Goal: Transaction & Acquisition: Purchase product/service

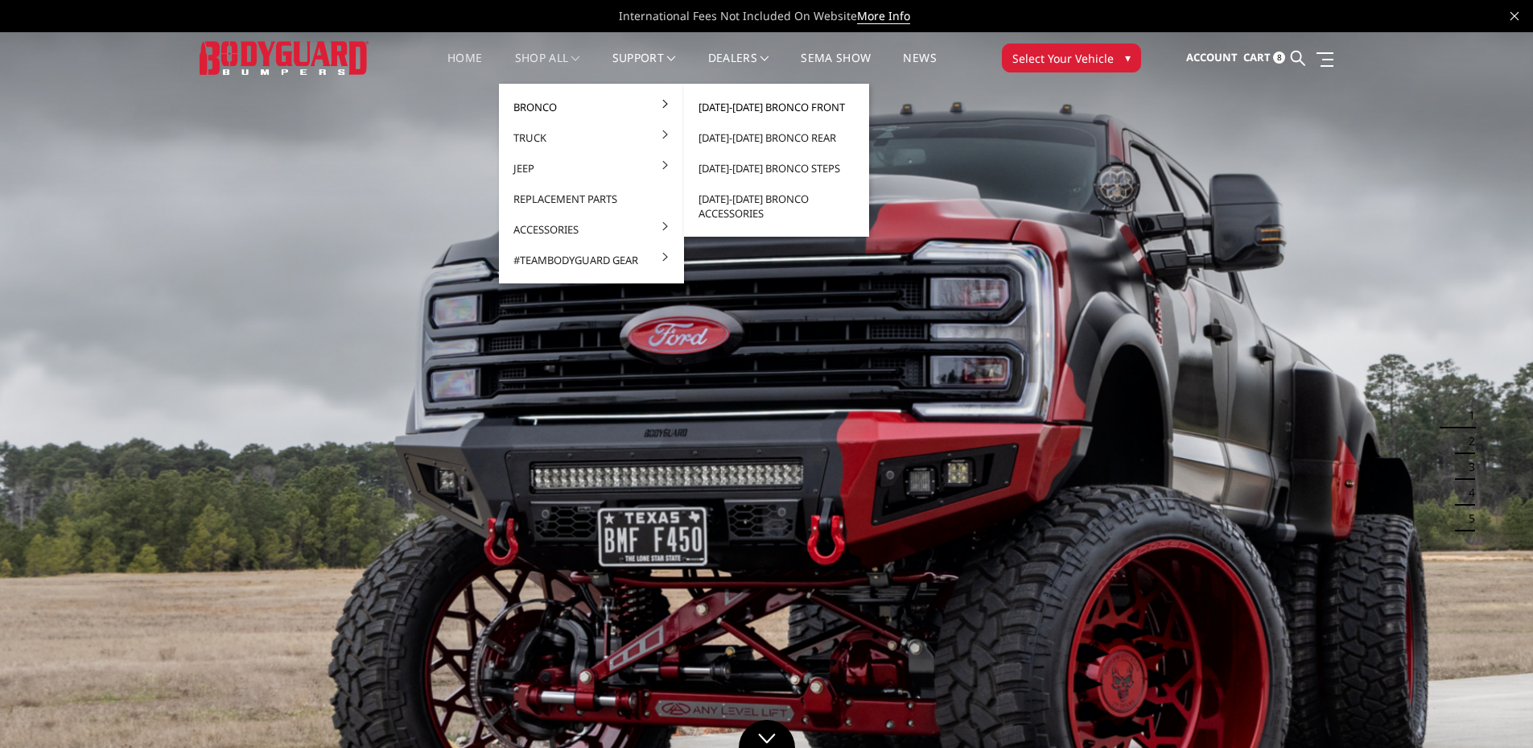
click at [768, 106] on link "2021-2025 Bronco Front" at bounding box center [777, 107] width 172 height 31
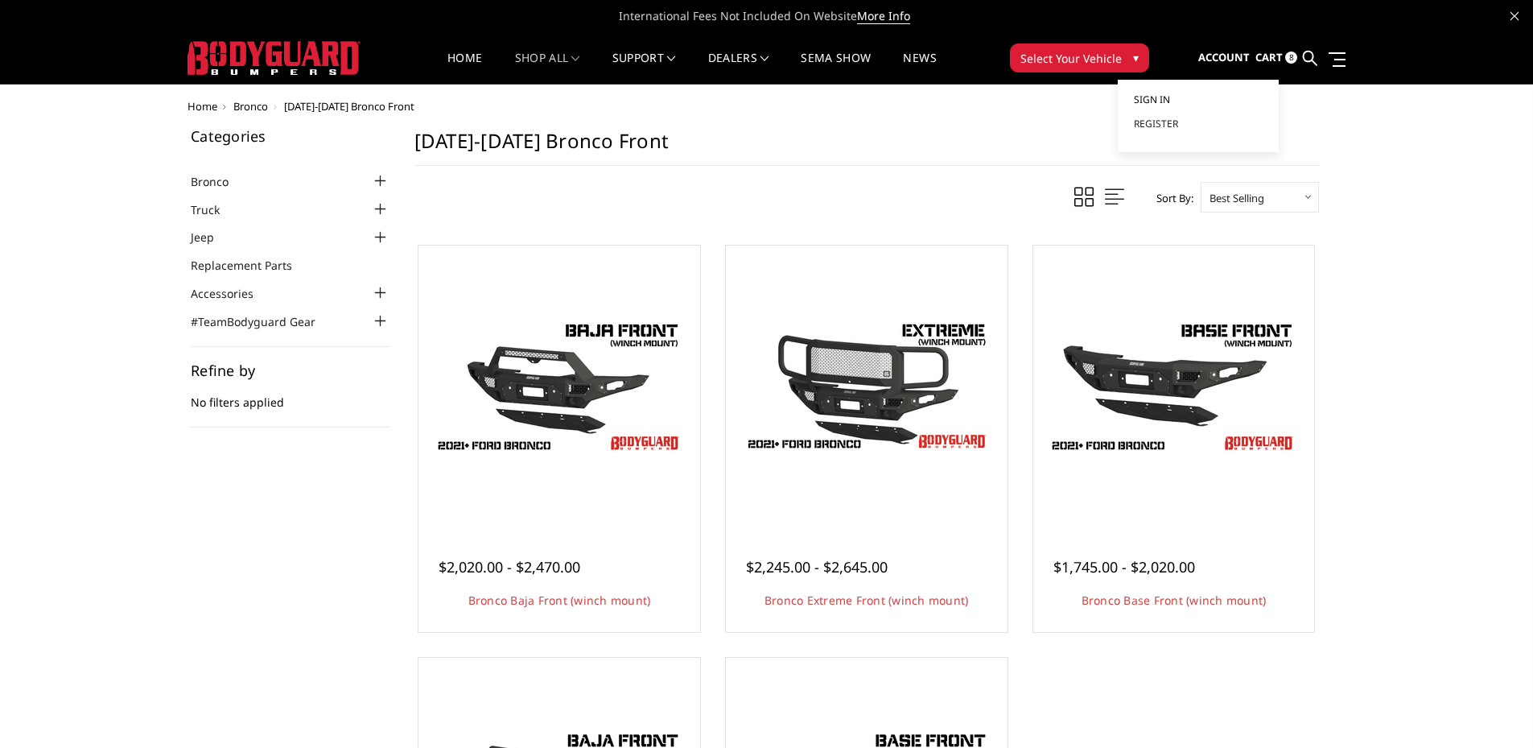
click at [1145, 101] on span "Sign in" at bounding box center [1152, 100] width 36 height 14
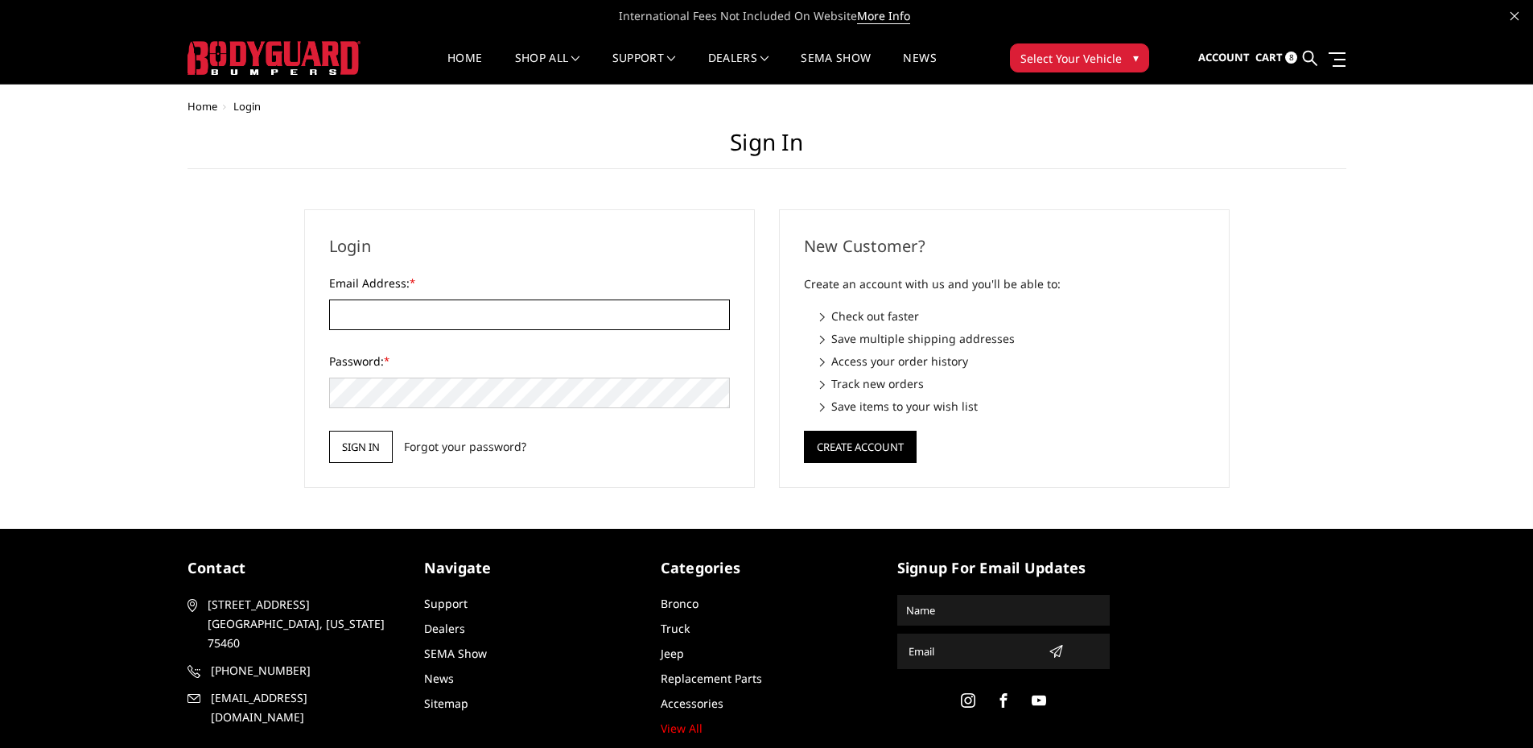
type input "[EMAIL_ADDRESS][DOMAIN_NAME]"
click at [348, 456] on input "Sign in" at bounding box center [361, 447] width 64 height 32
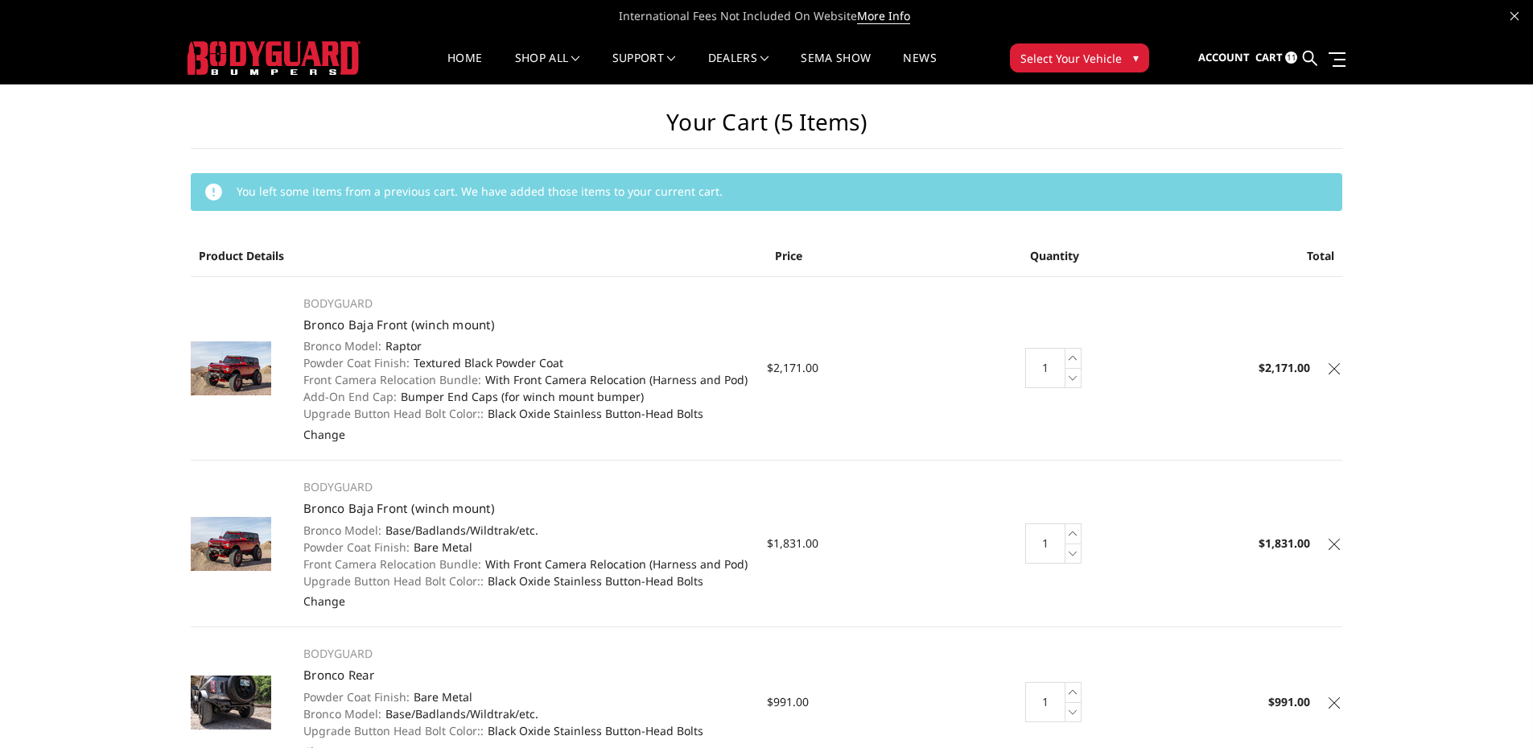
click at [1334, 369] on icon at bounding box center [1334, 368] width 11 height 11
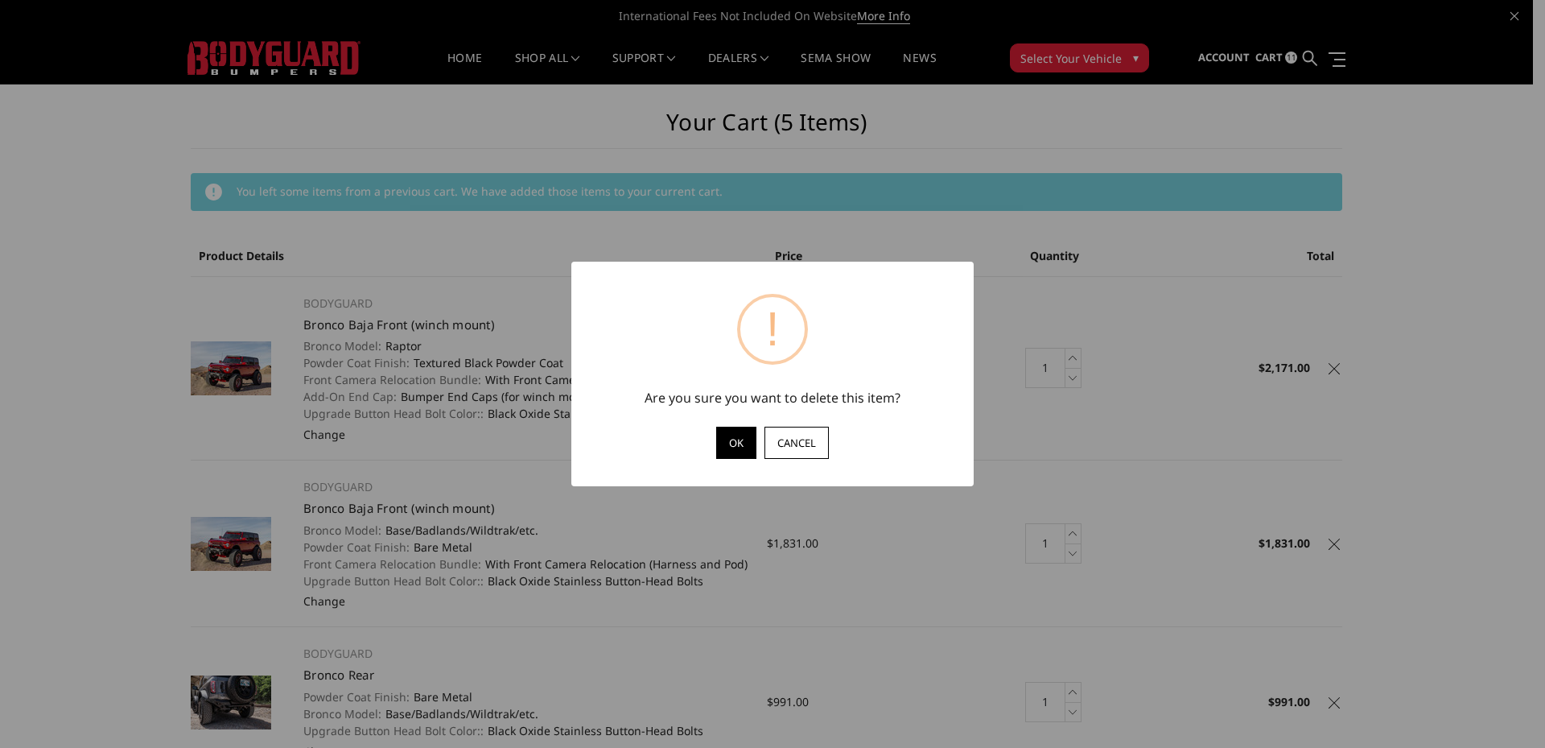
click at [732, 448] on button "OK" at bounding box center [736, 443] width 40 height 32
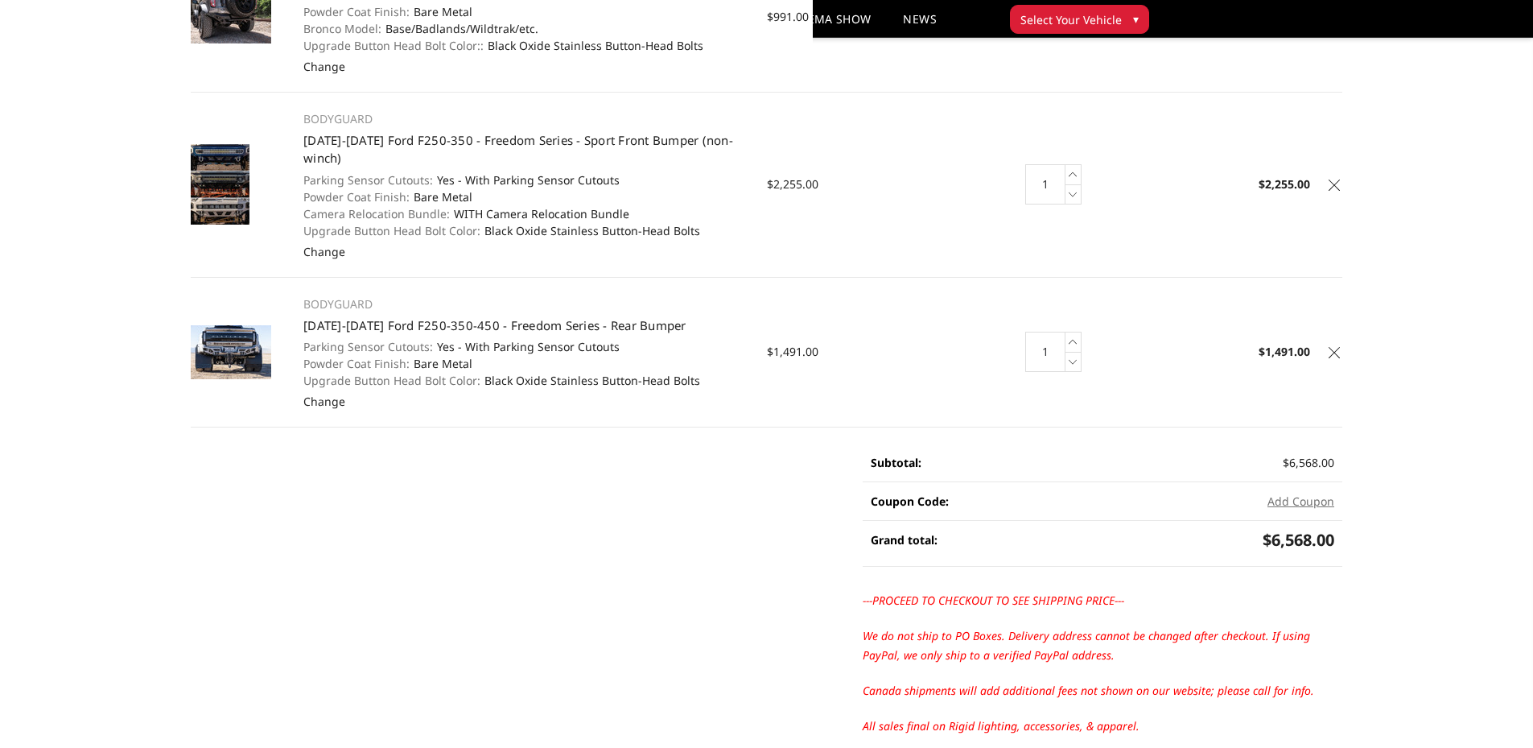
scroll to position [483, 0]
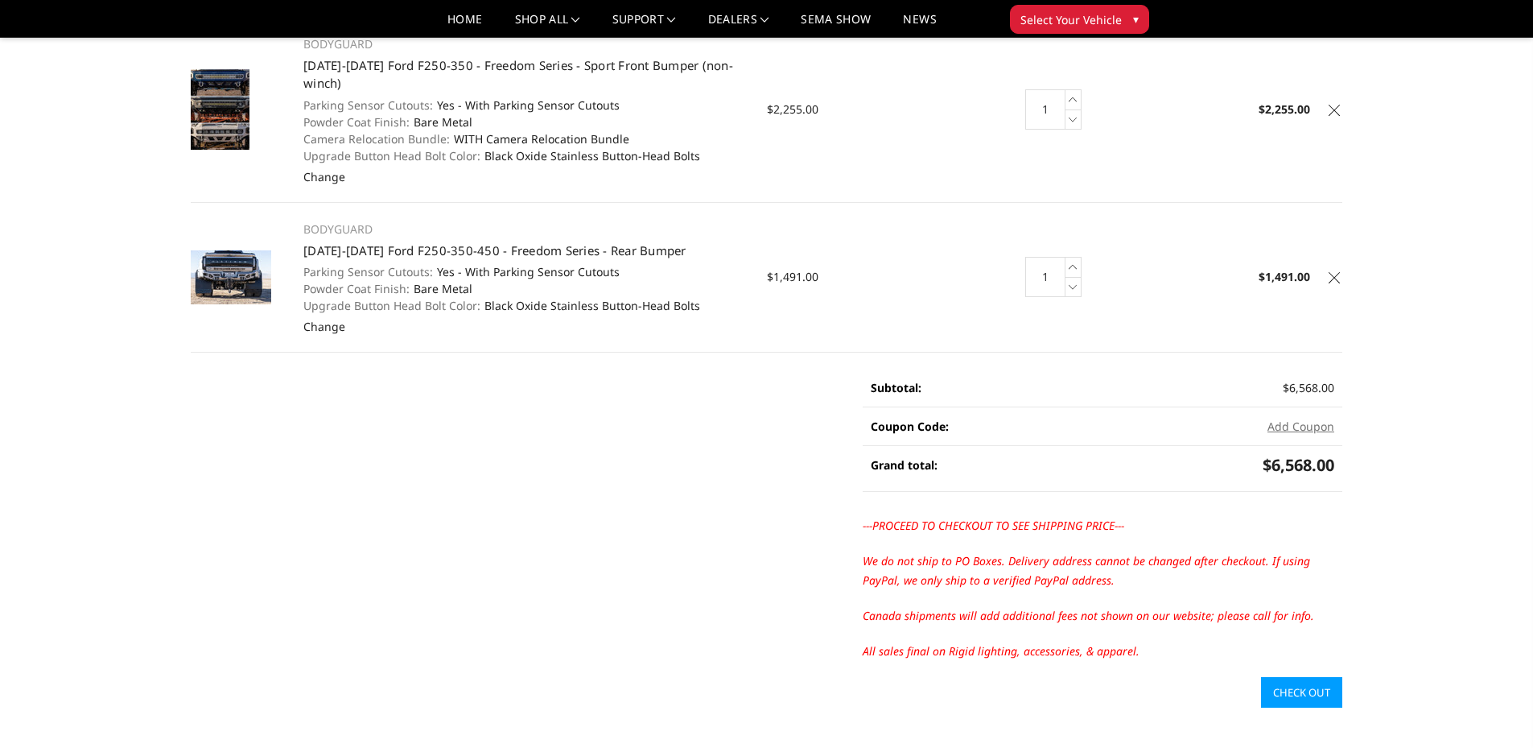
click at [1333, 277] on icon at bounding box center [1334, 277] width 11 height 11
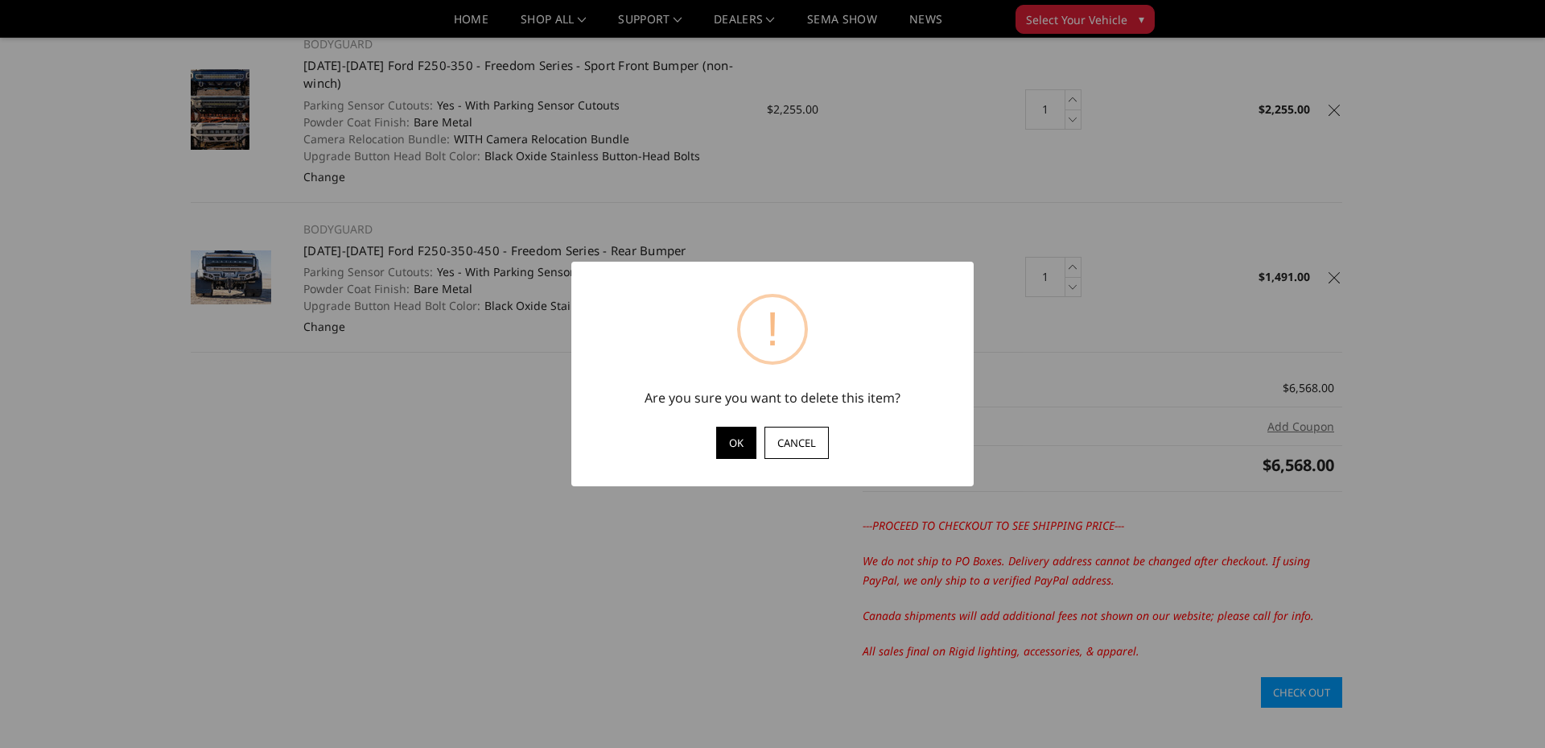
click at [743, 436] on button "OK" at bounding box center [736, 443] width 40 height 32
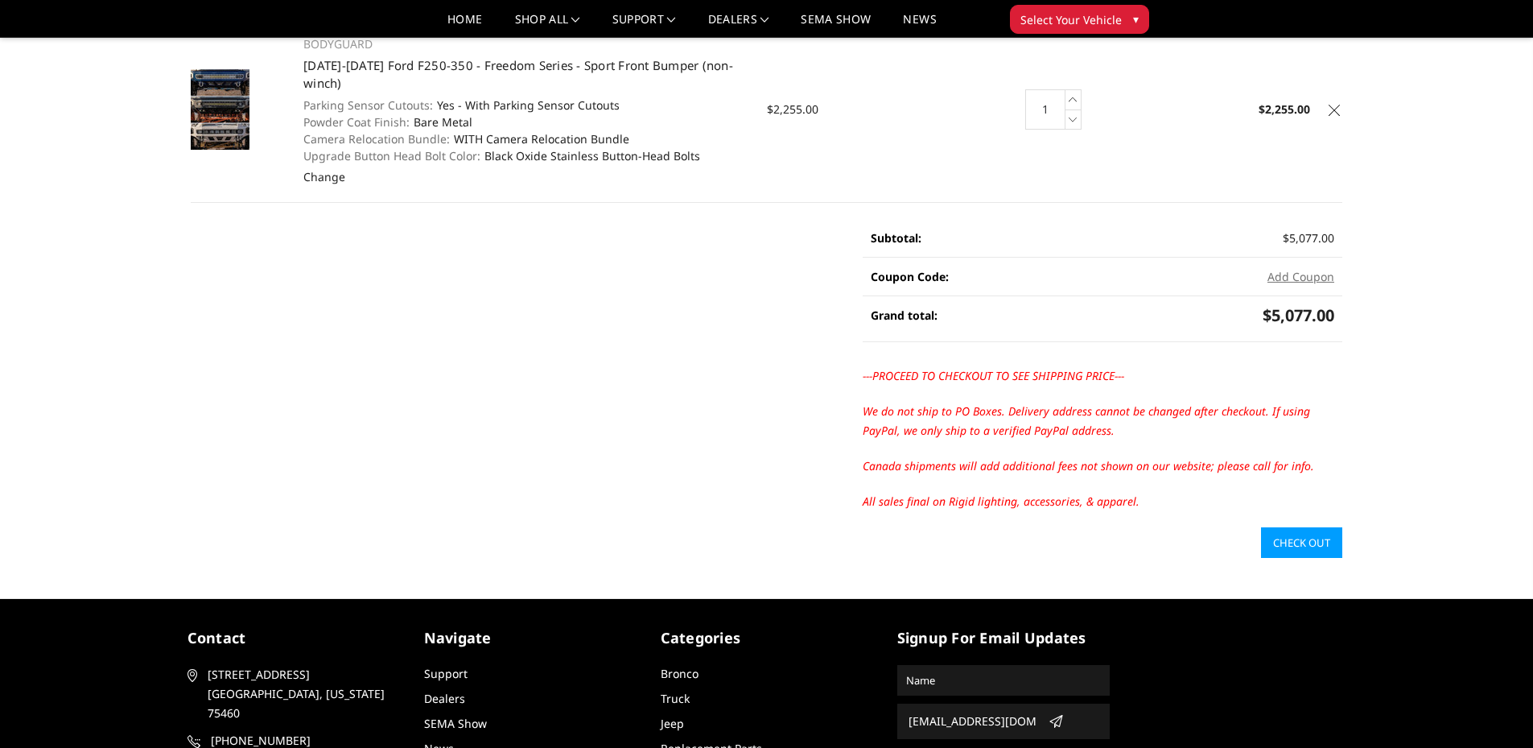
click at [1338, 107] on icon at bounding box center [1334, 110] width 11 height 11
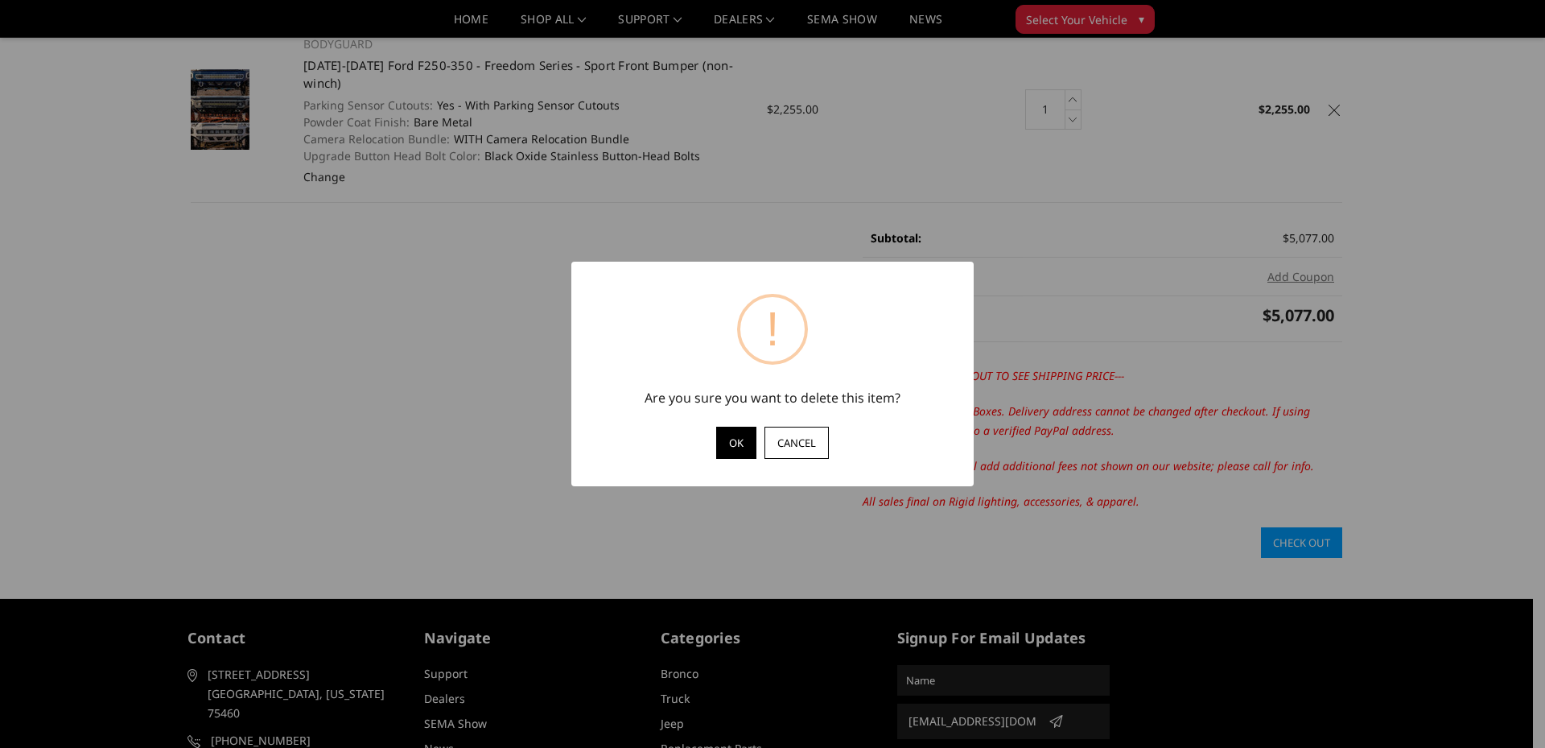
click at [736, 435] on button "OK" at bounding box center [736, 443] width 40 height 32
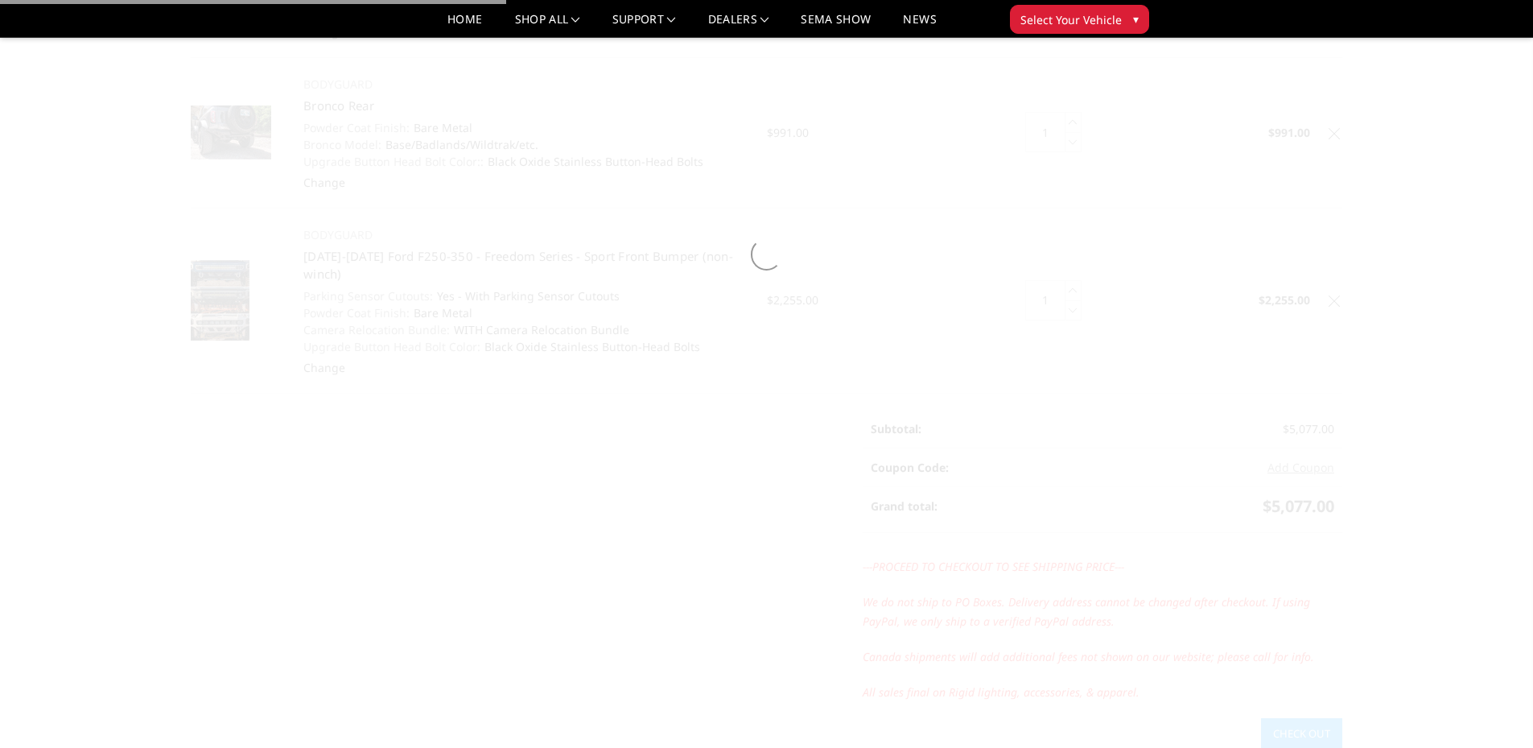
scroll to position [241, 0]
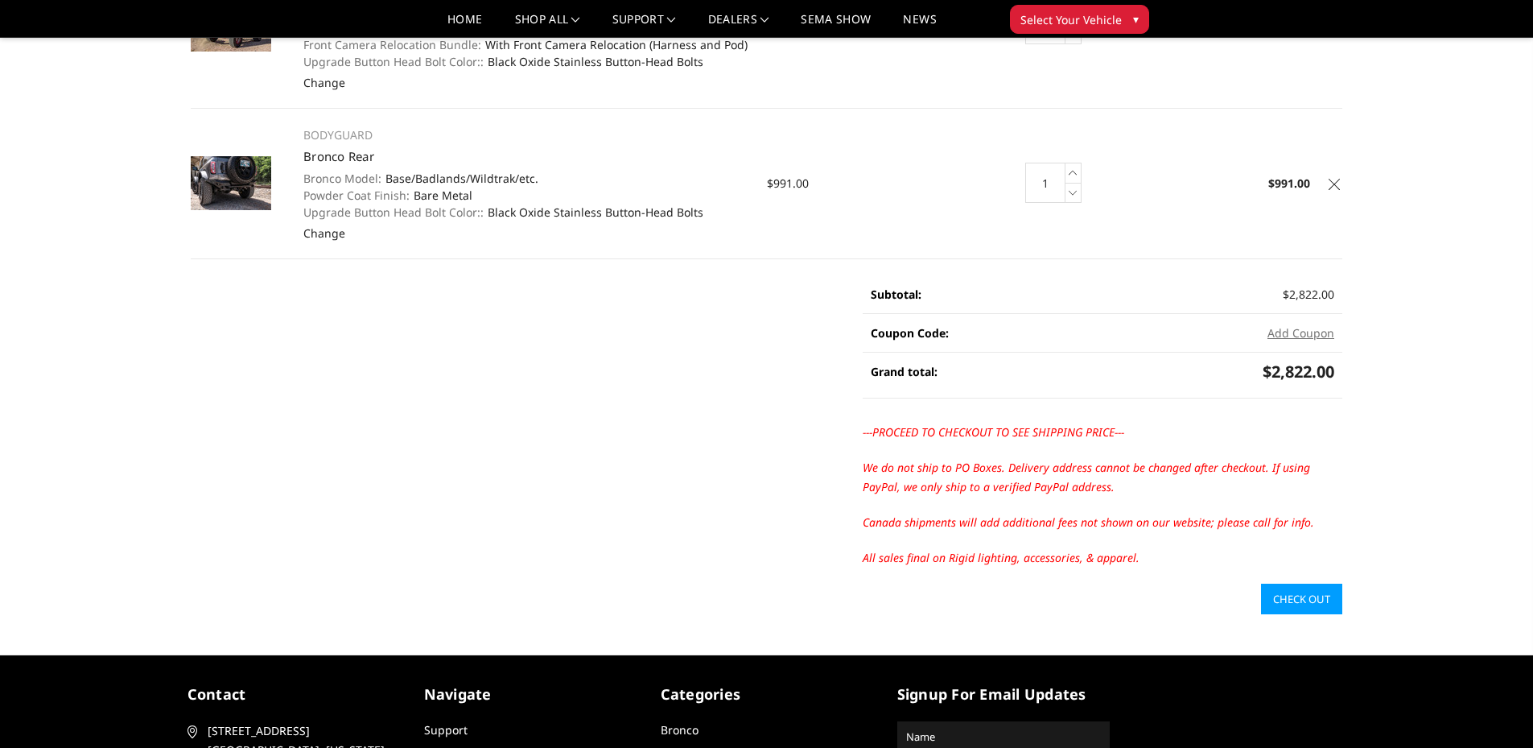
click at [1333, 184] on icon at bounding box center [1334, 184] width 11 height 11
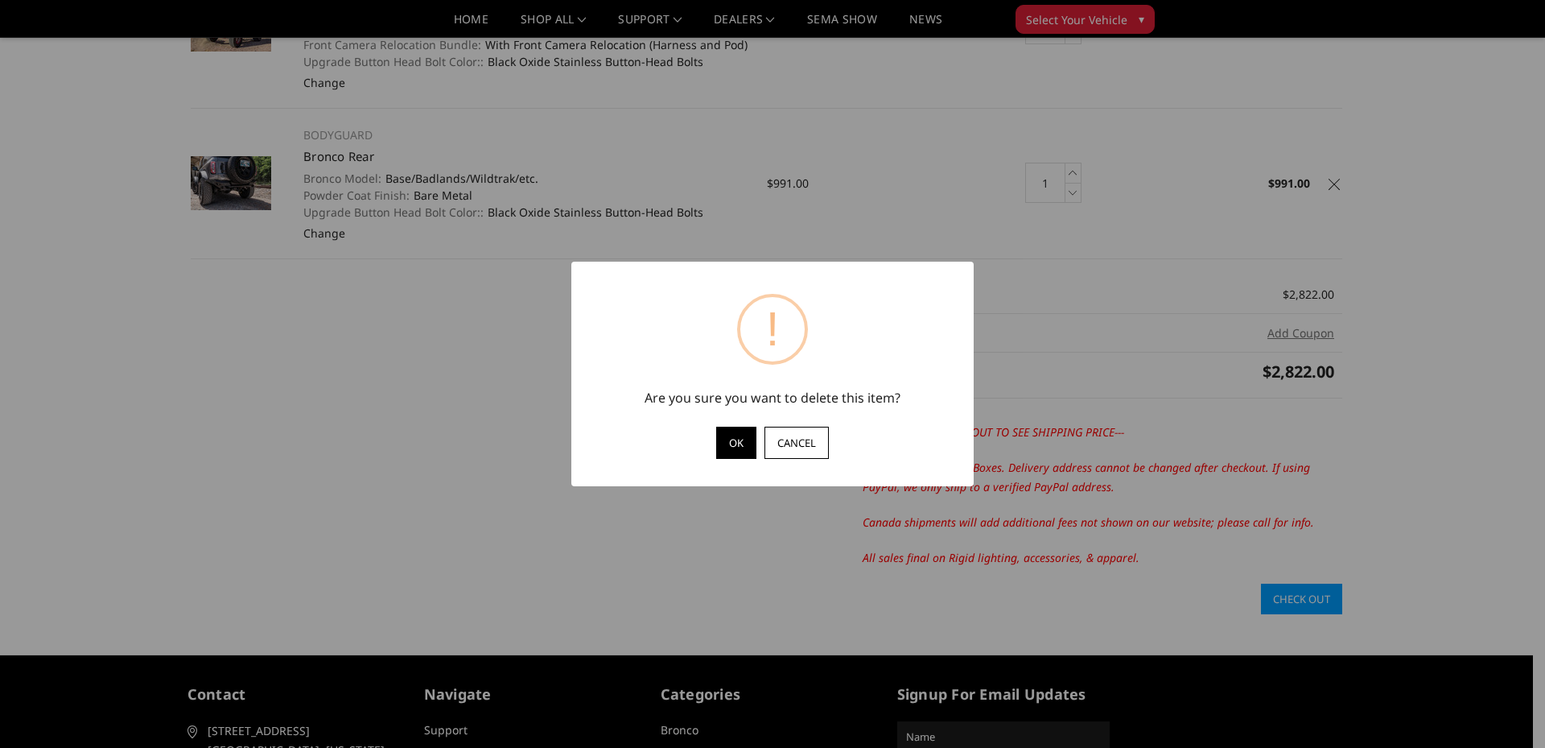
click at [736, 452] on button "OK" at bounding box center [736, 443] width 40 height 32
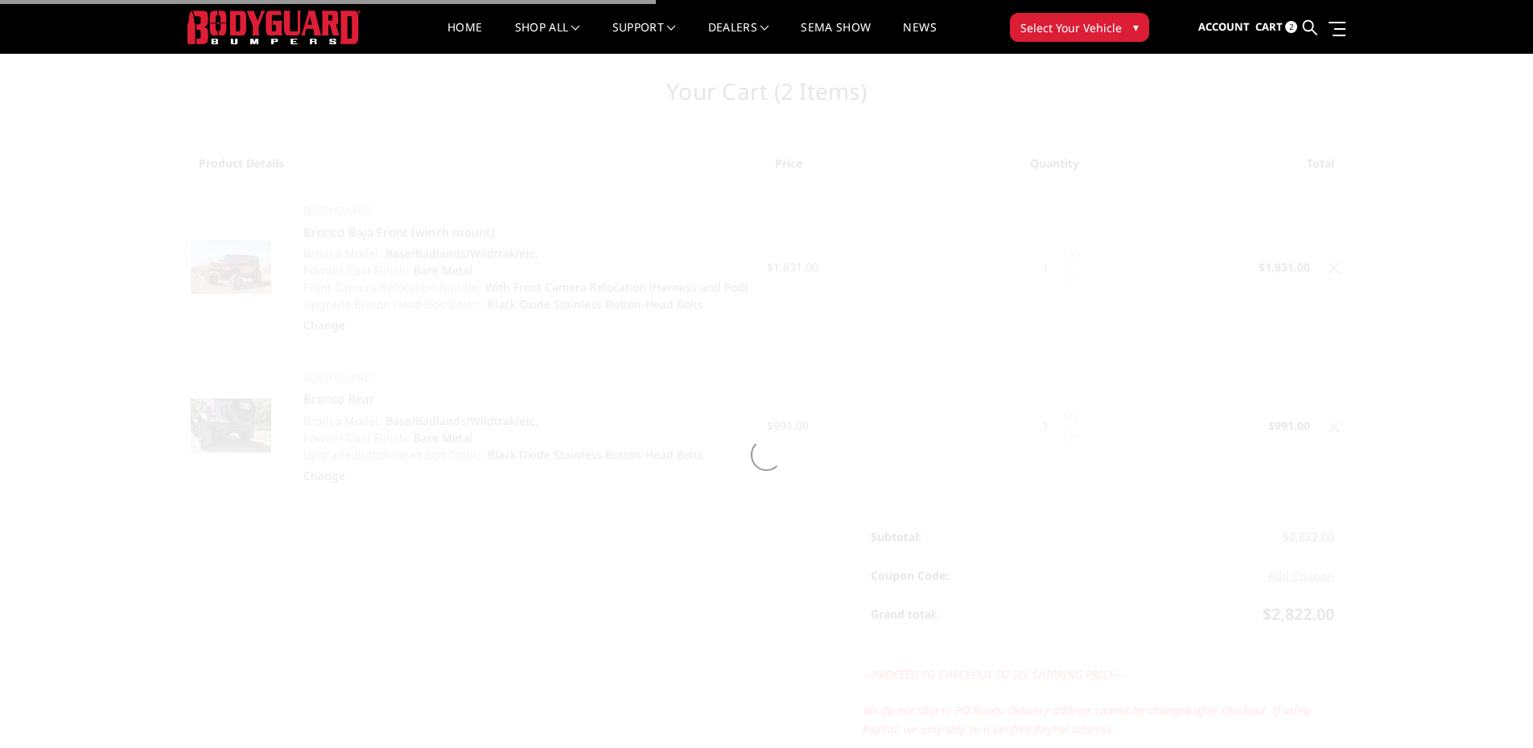
scroll to position [0, 0]
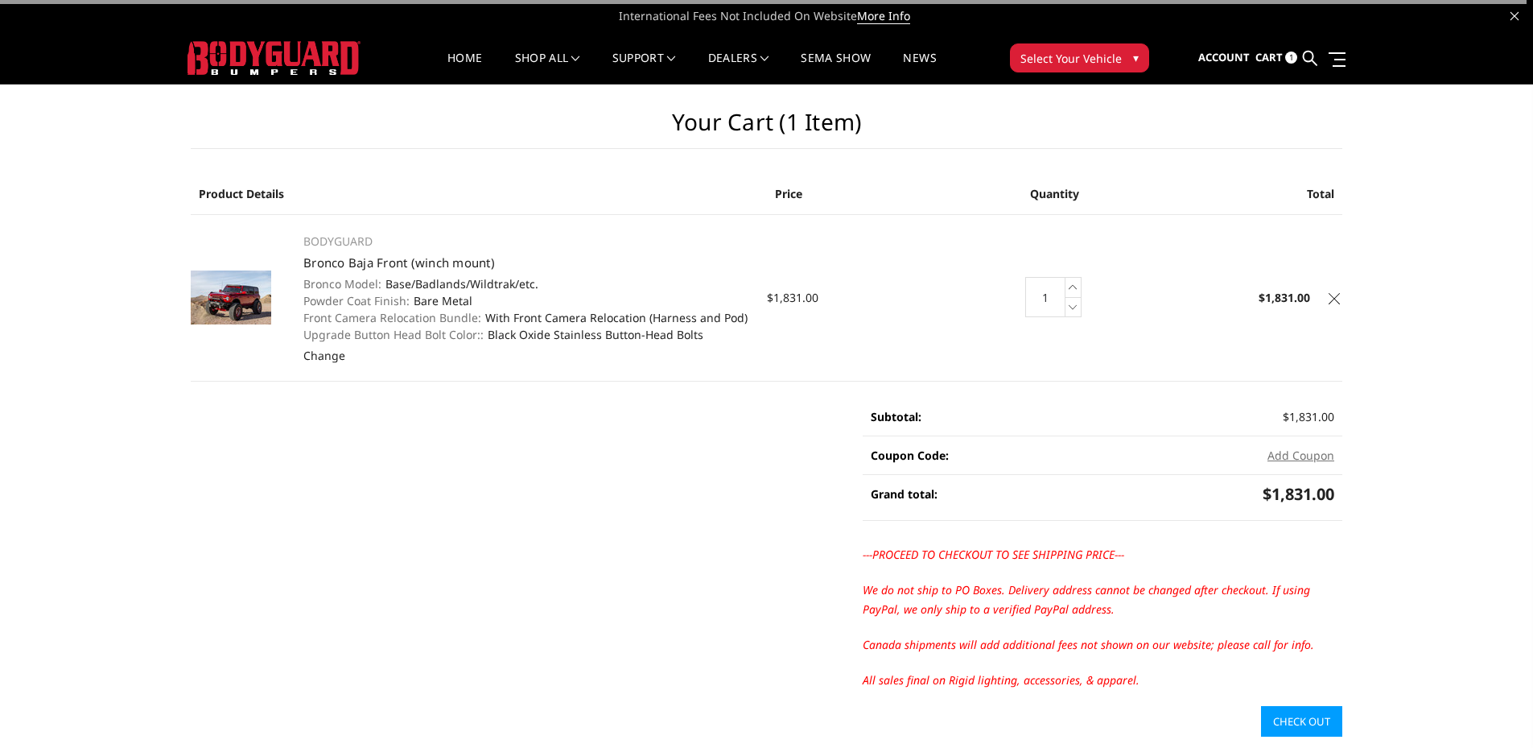
click at [1332, 298] on icon at bounding box center [1334, 298] width 11 height 11
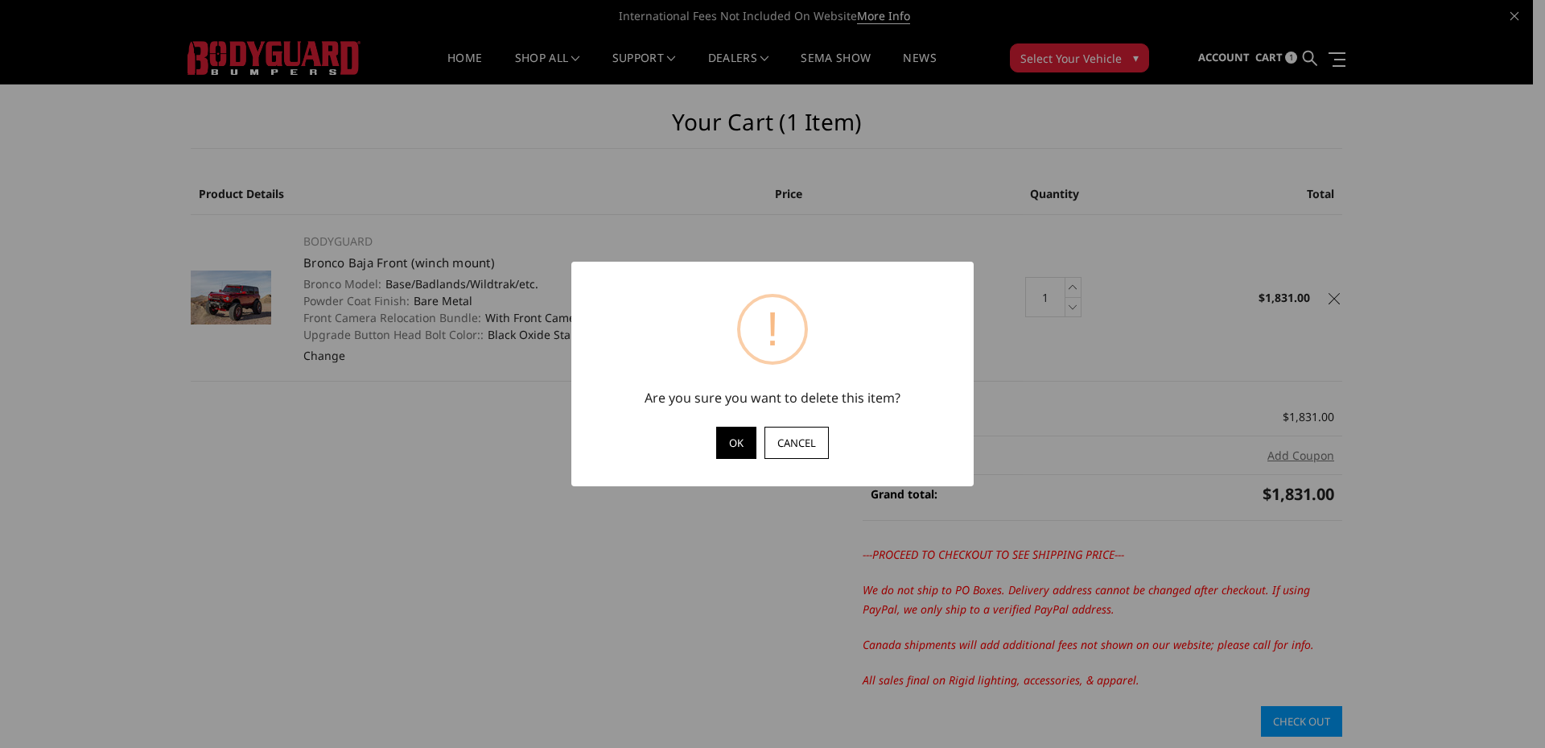
click at [740, 442] on button "OK" at bounding box center [736, 443] width 40 height 32
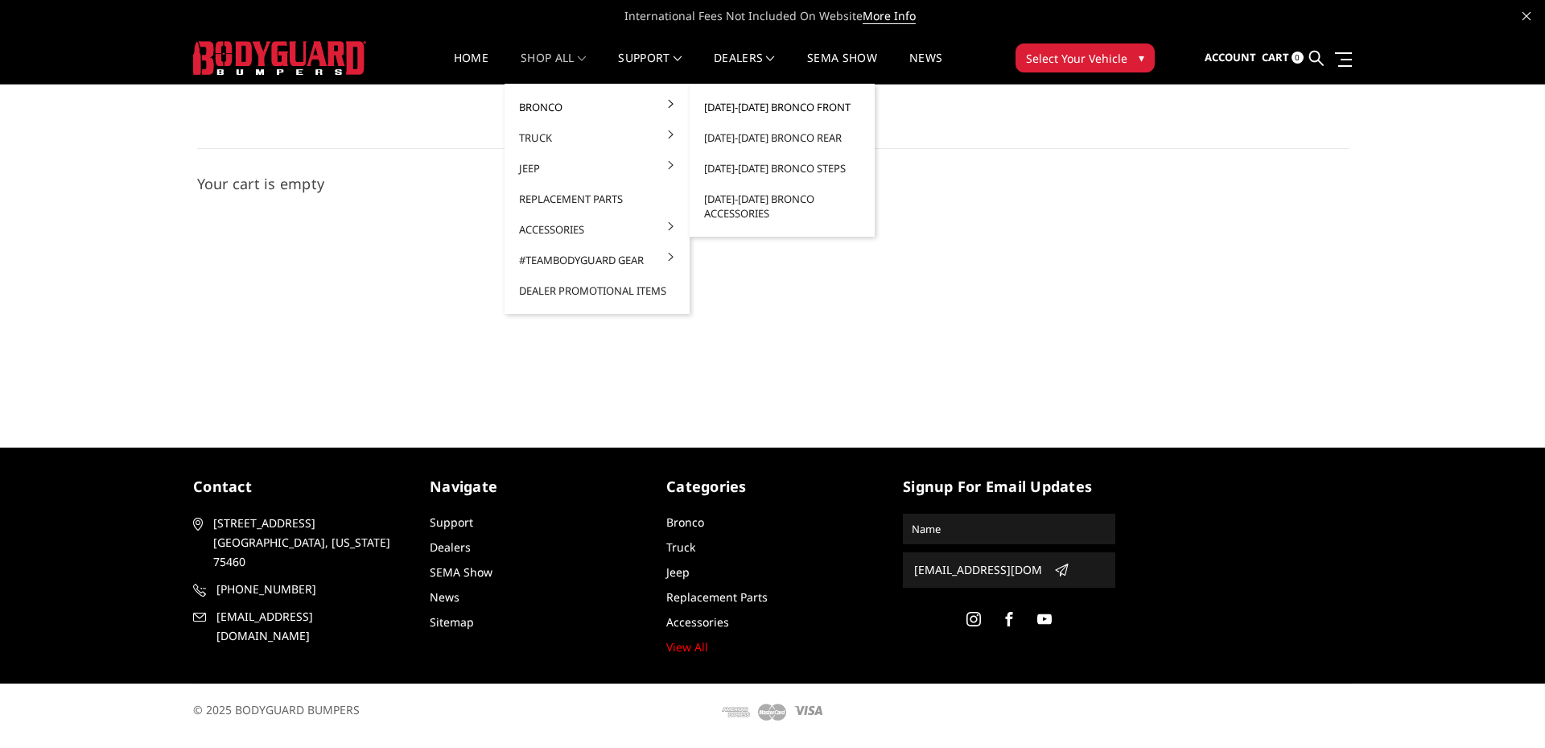
click at [824, 106] on link "[DATE]-[DATE] Bronco Front" at bounding box center [782, 107] width 172 height 31
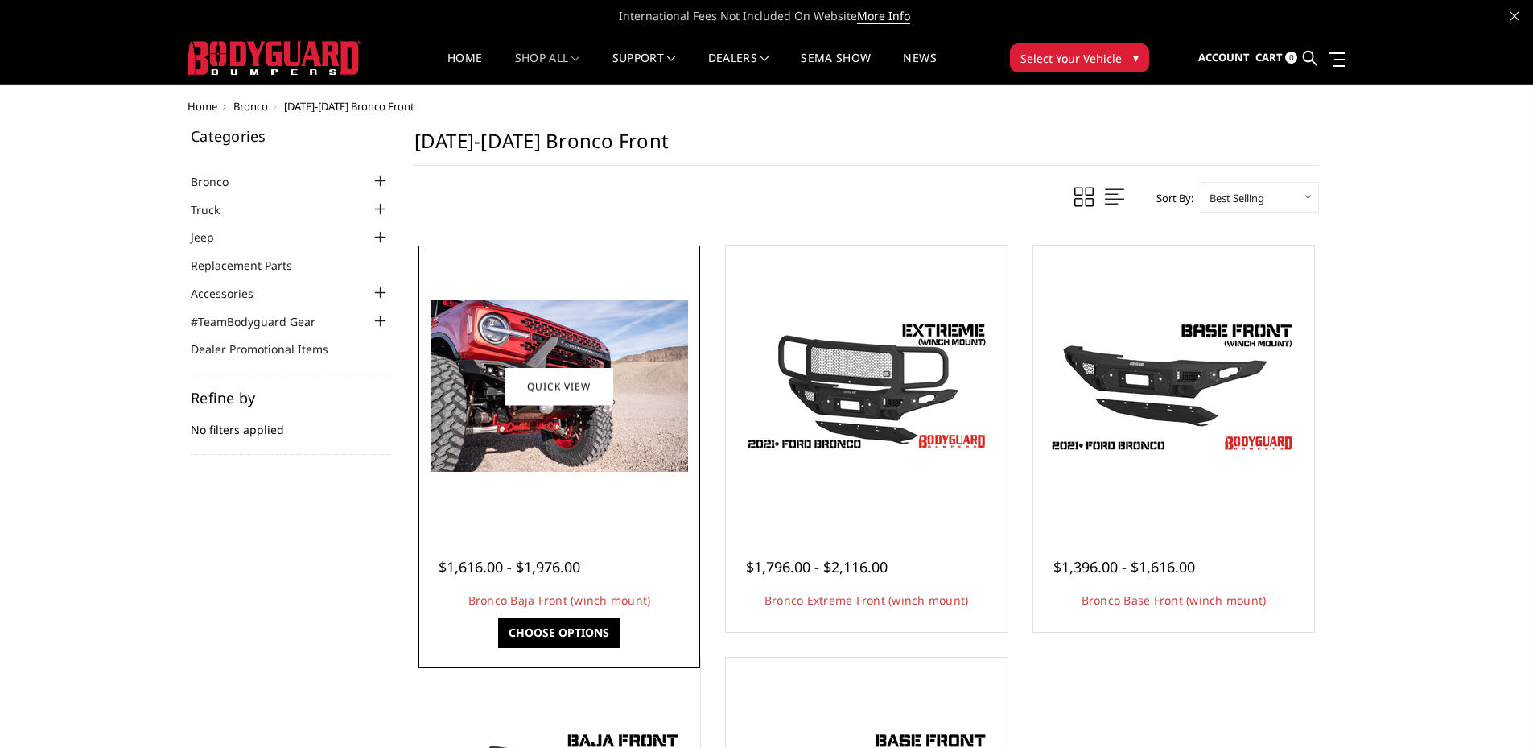
click at [555, 633] on link "Choose Options" at bounding box center [559, 632] width 122 height 31
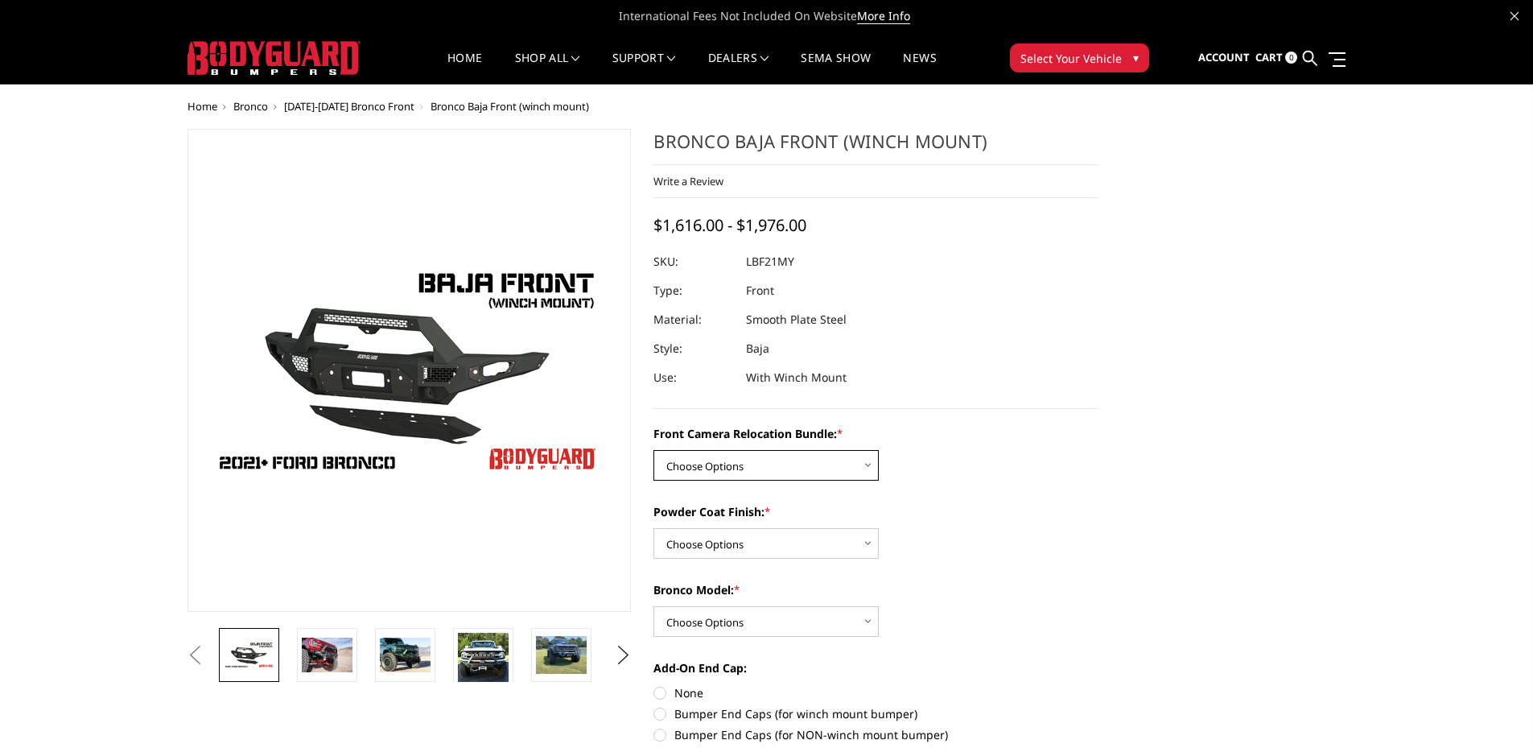
click at [726, 458] on select "Choose Options Without Front Camera Relocation With Front Camera Relocation (Ha…" at bounding box center [766, 465] width 225 height 31
select select "4016"
click at [654, 450] on select "Choose Options Without Front Camera Relocation With Front Camera Relocation (Ha…" at bounding box center [766, 465] width 225 height 31
click at [723, 535] on select "Choose Options Textured Black Powder Coat Bare Metal" at bounding box center [766, 543] width 225 height 31
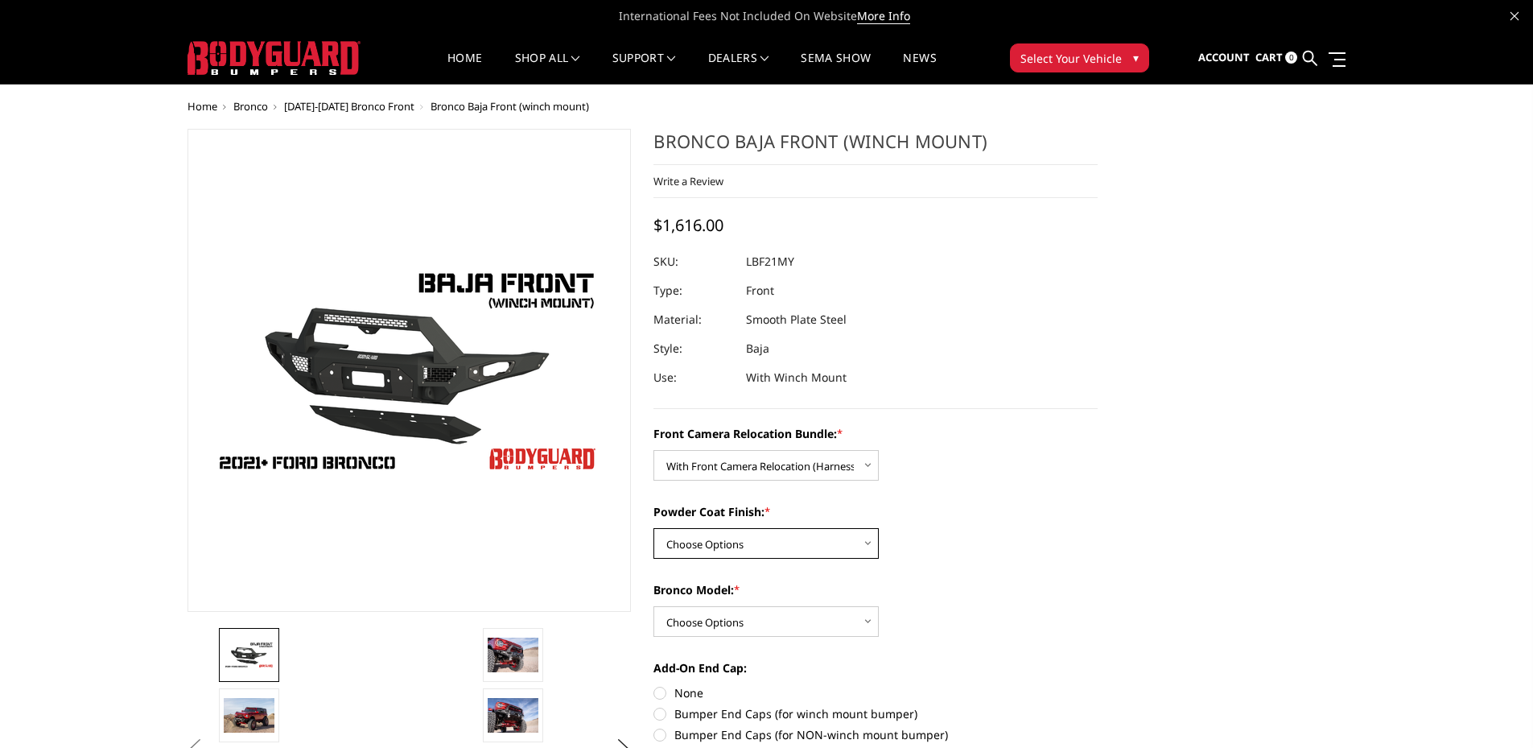
select select "4015"
click at [654, 528] on select "Choose Options Textured Black Powder Coat Bare Metal" at bounding box center [766, 543] width 225 height 31
click at [728, 615] on select "Choose Options Raptor Base/Badlands/Wildtrak/etc." at bounding box center [766, 621] width 225 height 31
select select "4013"
click at [654, 606] on select "Choose Options Raptor Base/Badlands/Wildtrak/etc." at bounding box center [766, 621] width 225 height 31
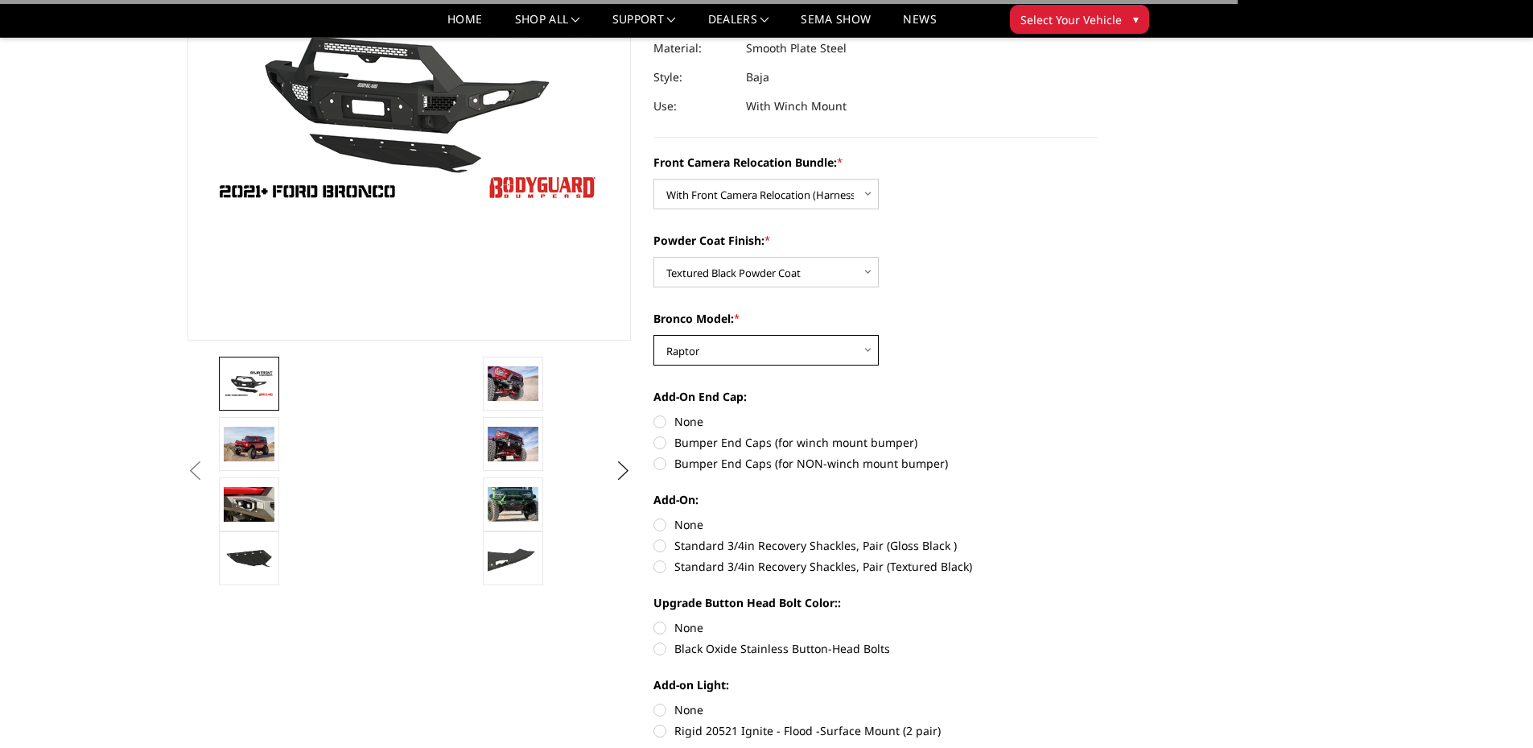
scroll to position [241, 0]
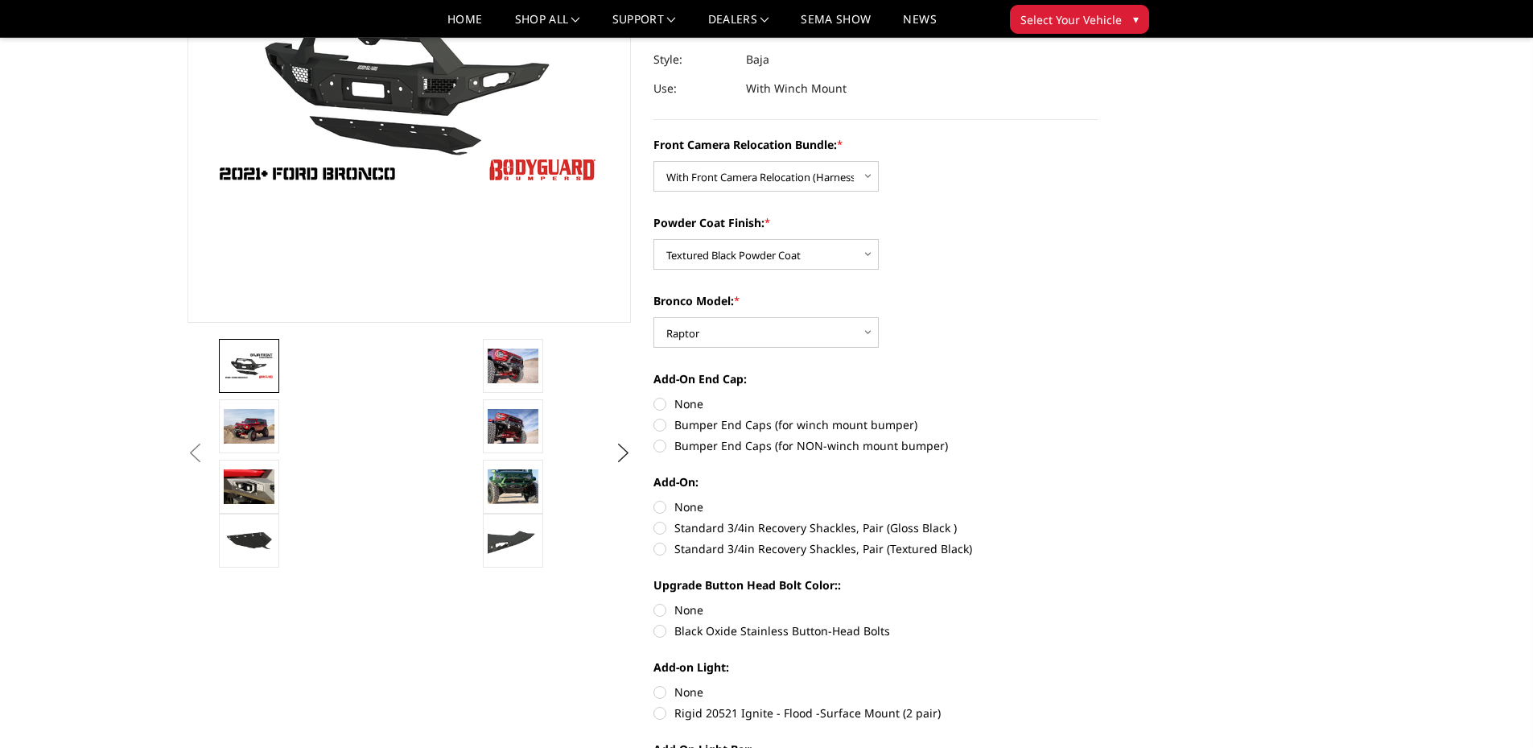
click at [697, 426] on label "Bumper End Caps (for winch mount bumper)" at bounding box center [876, 424] width 444 height 17
click at [1098, 396] on input "Bumper End Caps (for winch mount bumper)" at bounding box center [1098, 395] width 1 height 1
radio input "true"
click at [662, 505] on label "None" at bounding box center [876, 506] width 444 height 17
click at [654, 499] on input "None" at bounding box center [654, 498] width 1 height 1
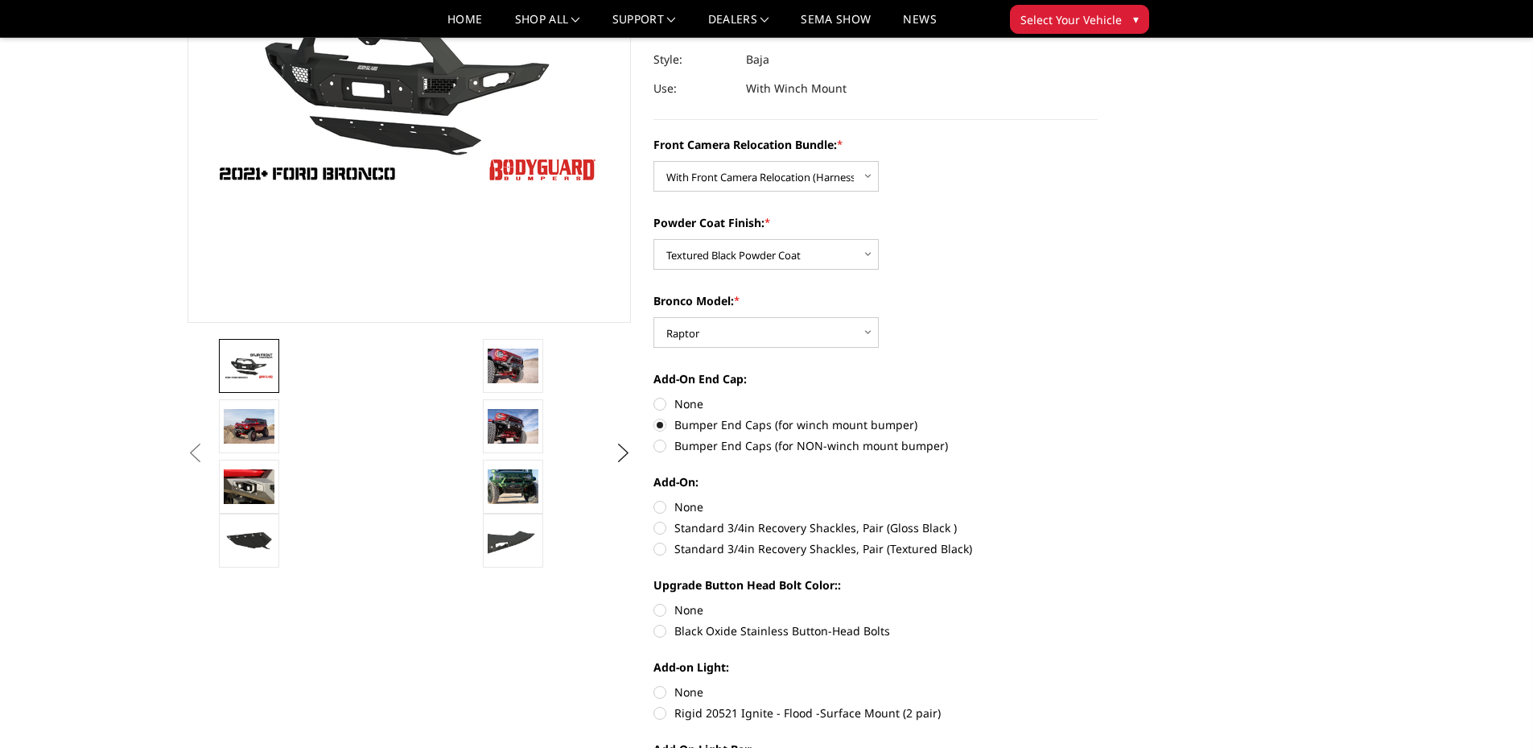
radio input "true"
click at [664, 633] on label "Black Oxide Stainless Button-Head Bolts" at bounding box center [876, 630] width 444 height 17
click at [1098, 602] on input "Black Oxide Stainless Button-Head Bolts" at bounding box center [1098, 601] width 1 height 1
radio input "true"
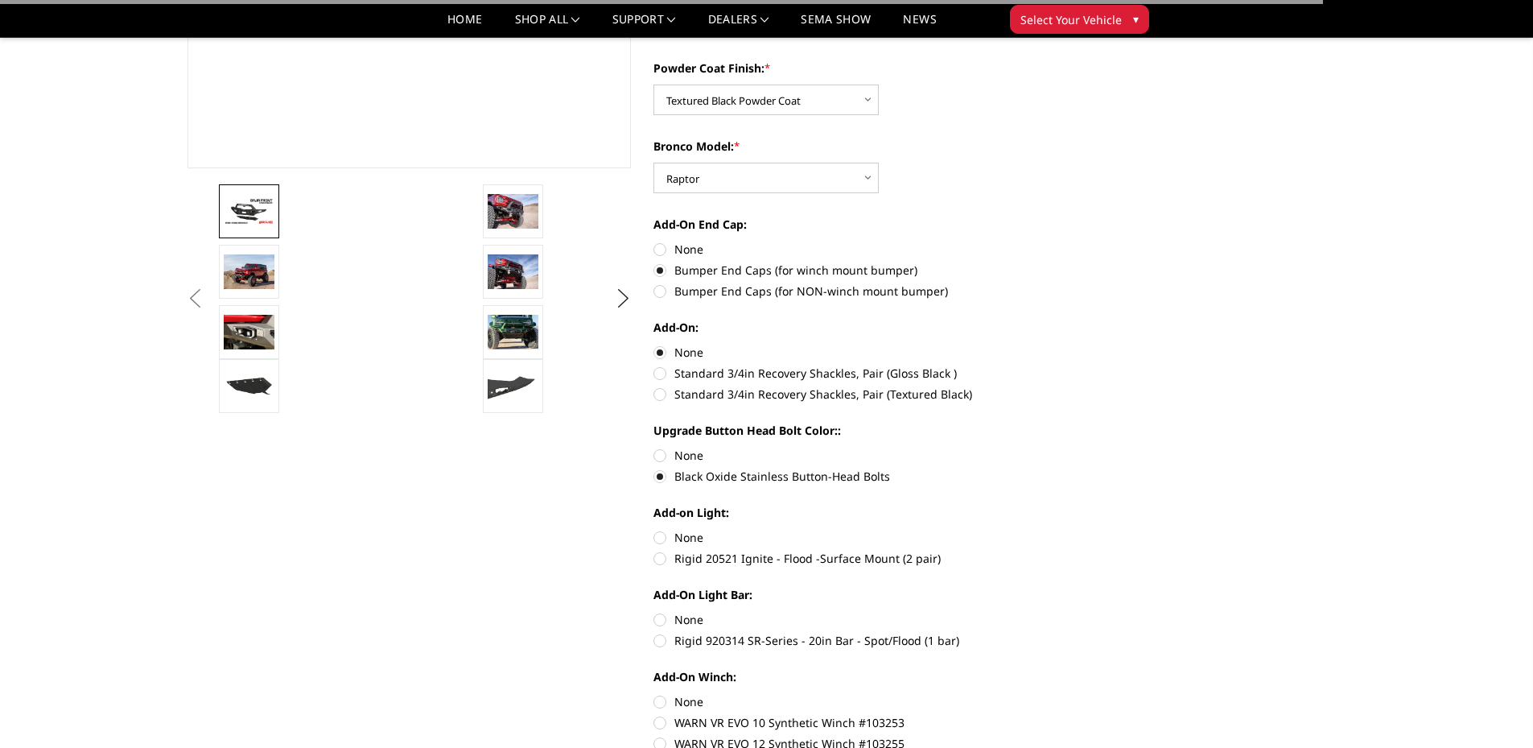
scroll to position [402, 0]
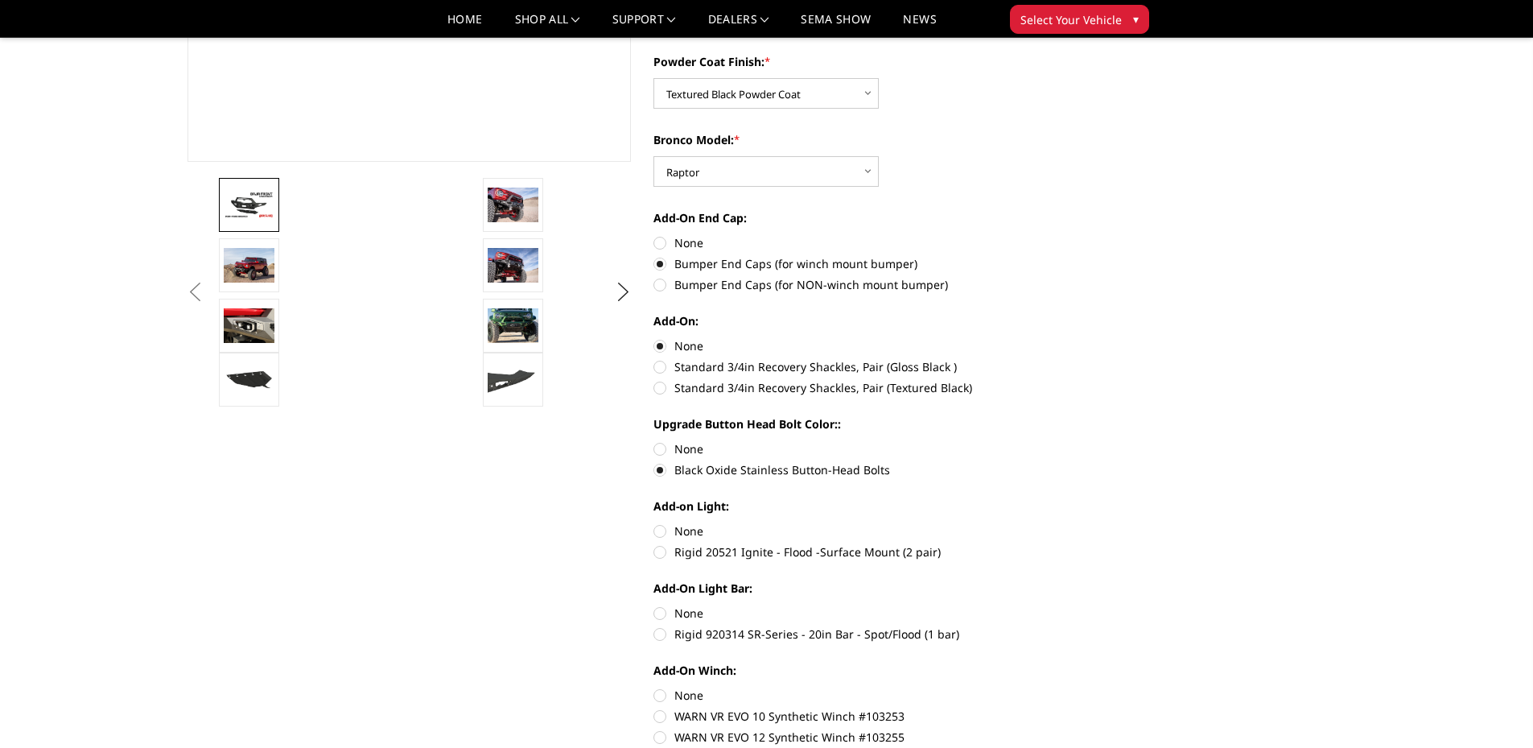
click at [660, 534] on label "None" at bounding box center [876, 530] width 444 height 17
click at [654, 523] on input "None" at bounding box center [654, 522] width 1 height 1
radio input "true"
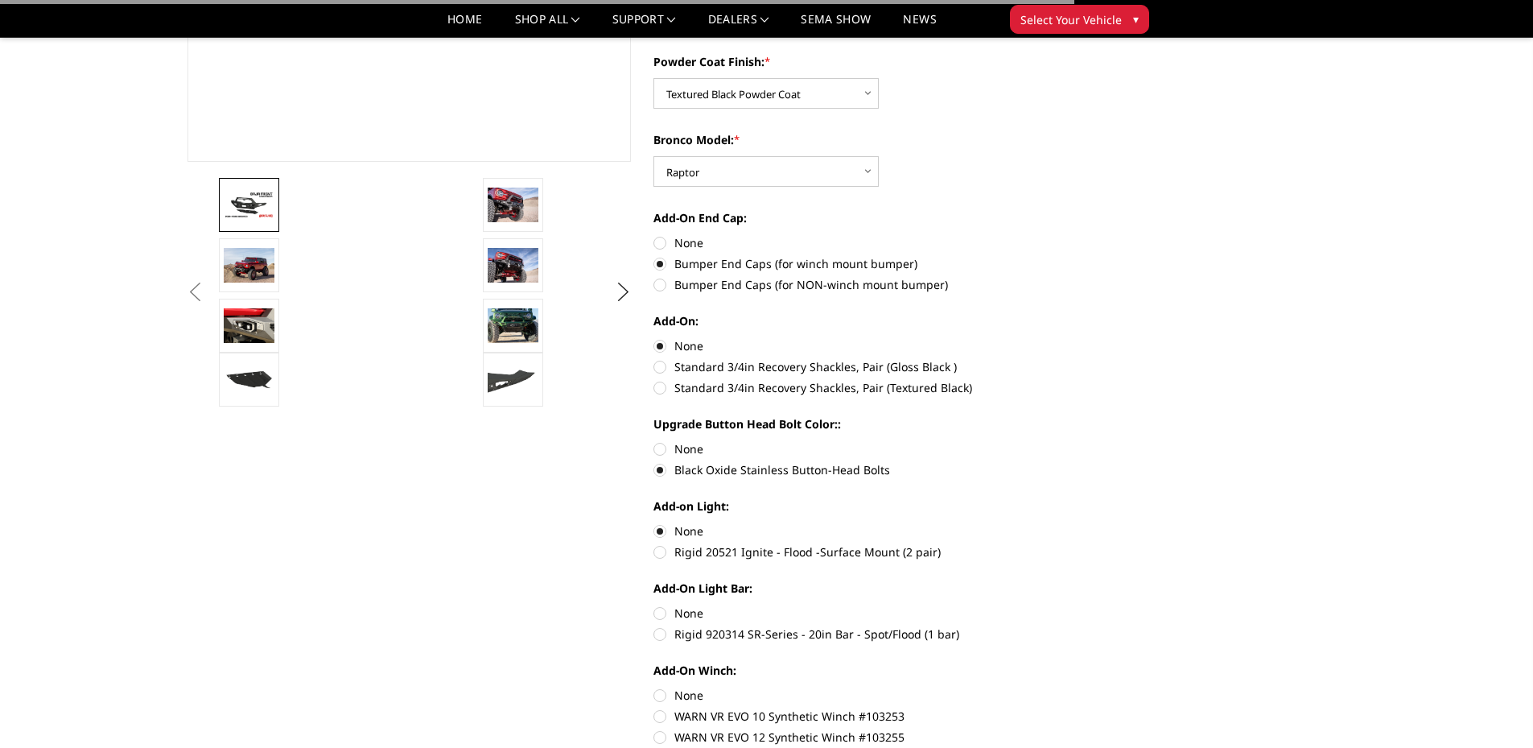
click at [666, 612] on label "None" at bounding box center [876, 612] width 444 height 17
click at [654, 605] on input "None" at bounding box center [654, 604] width 1 height 1
radio input "true"
click at [662, 687] on label "None" at bounding box center [876, 695] width 444 height 17
click at [654, 687] on input "None" at bounding box center [654, 687] width 1 height 1
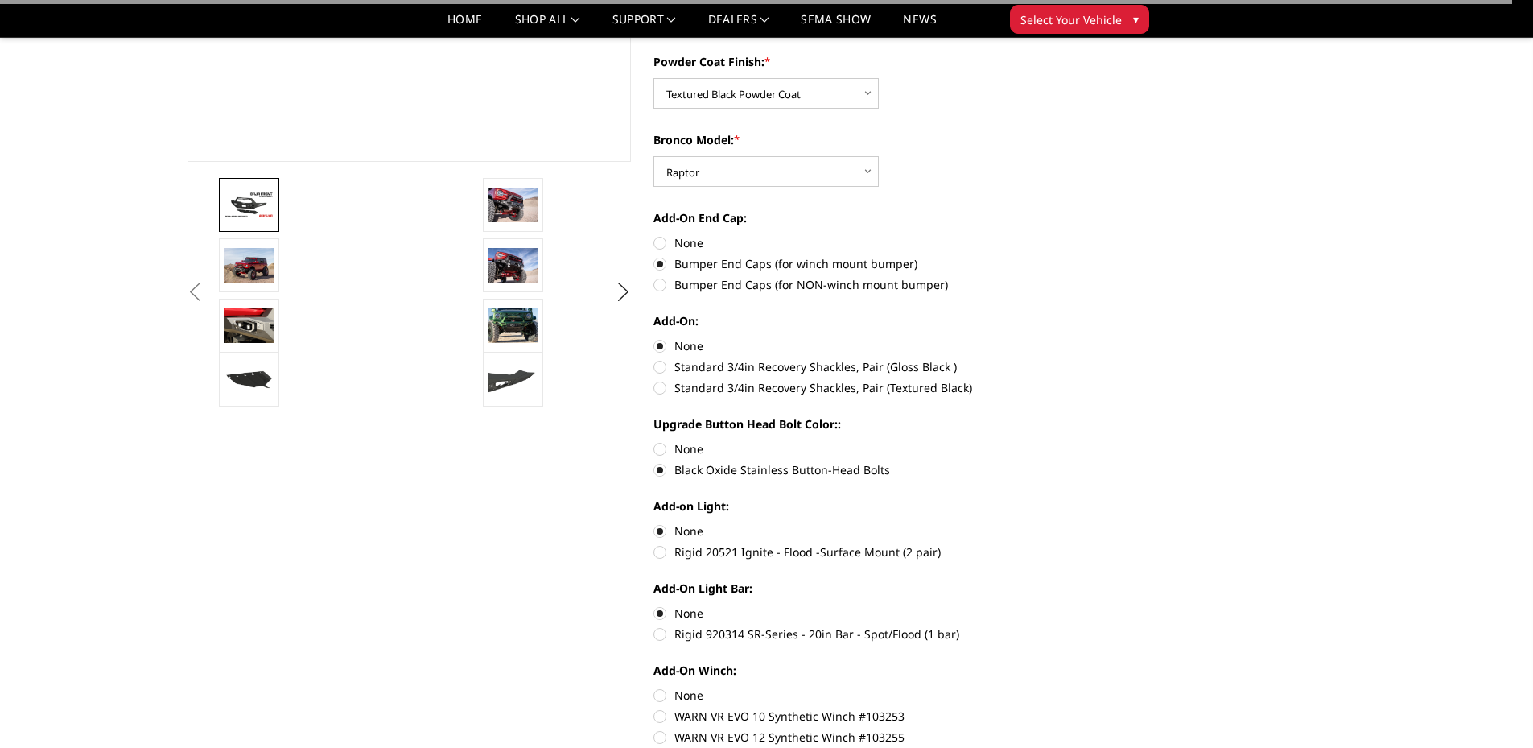
radio input "true"
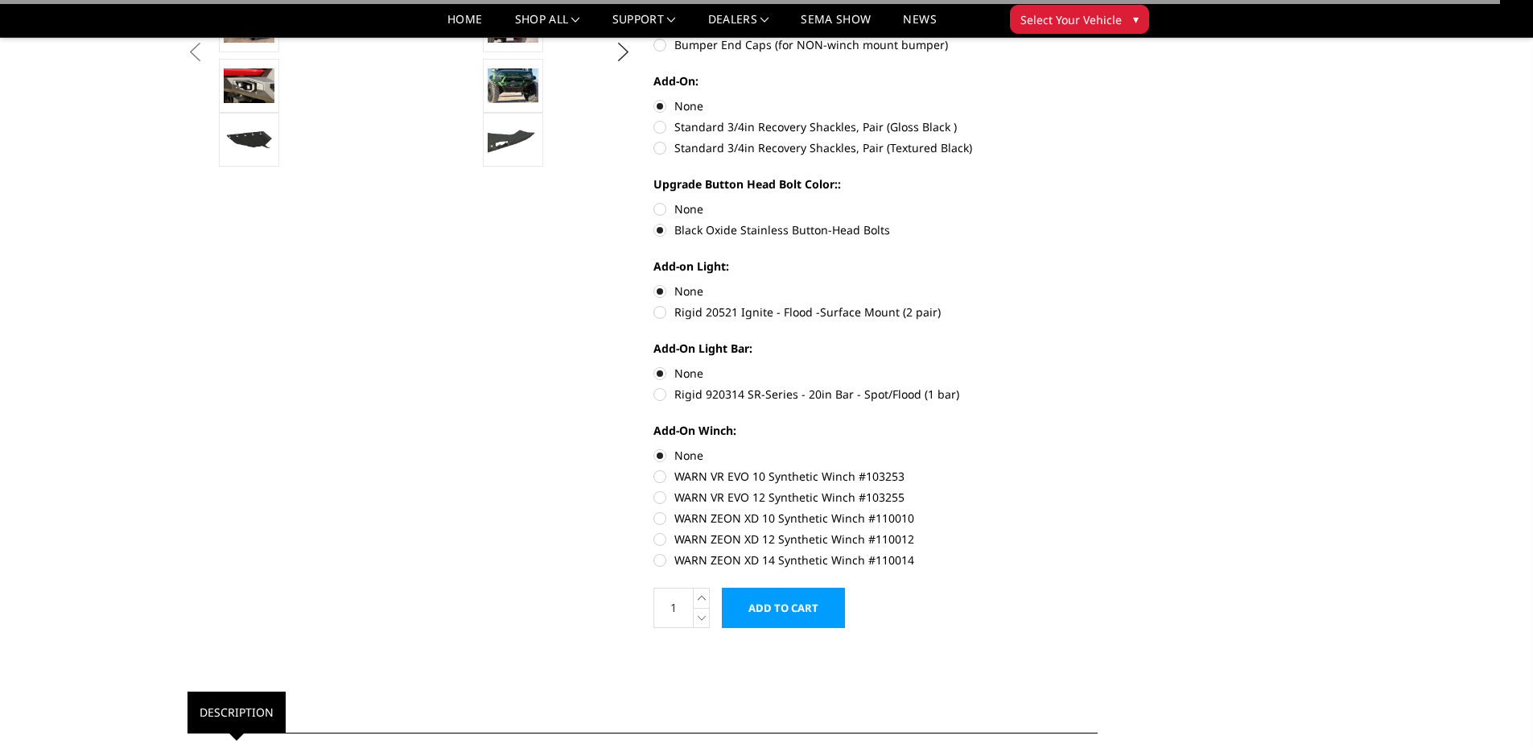
scroll to position [644, 0]
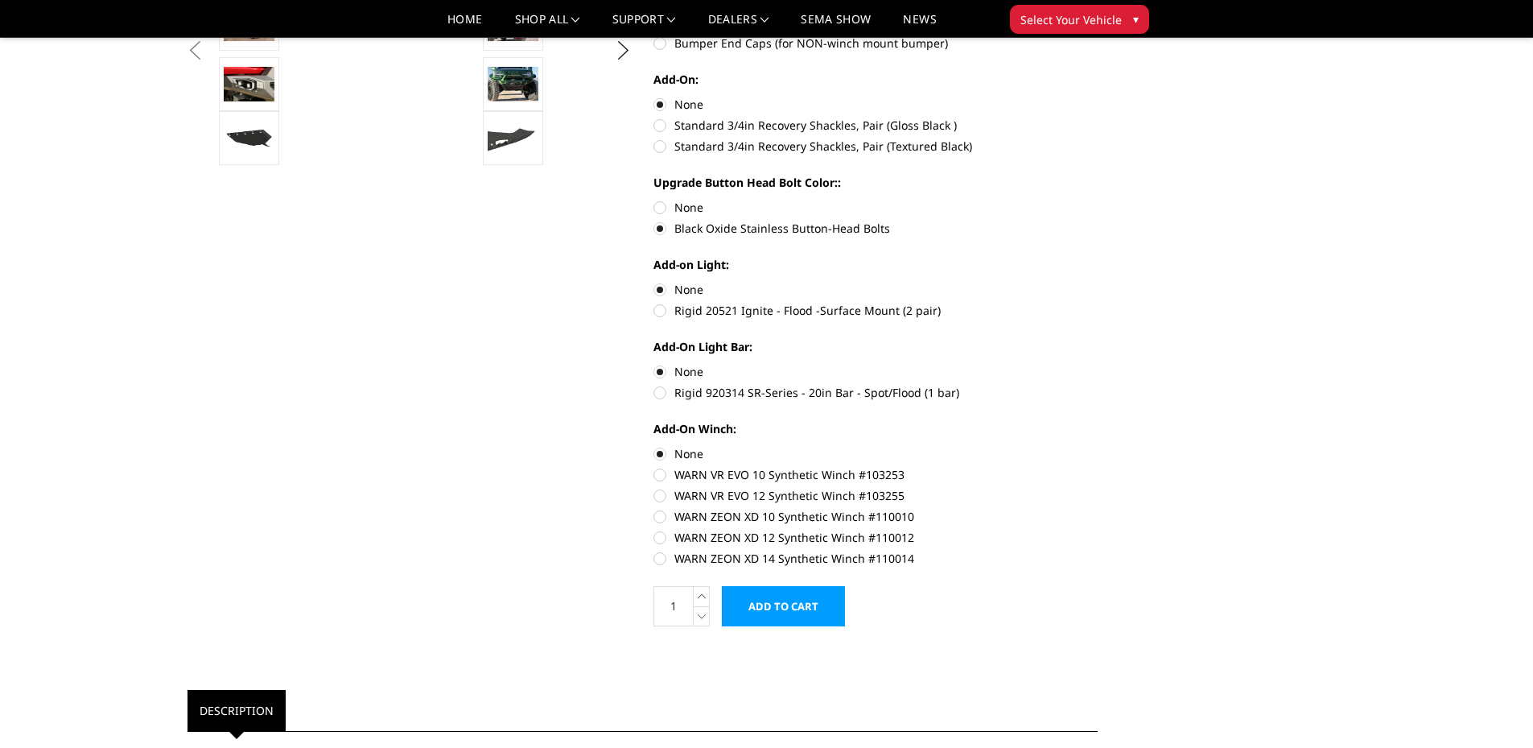
click at [789, 596] on input "Add to Cart" at bounding box center [783, 606] width 123 height 40
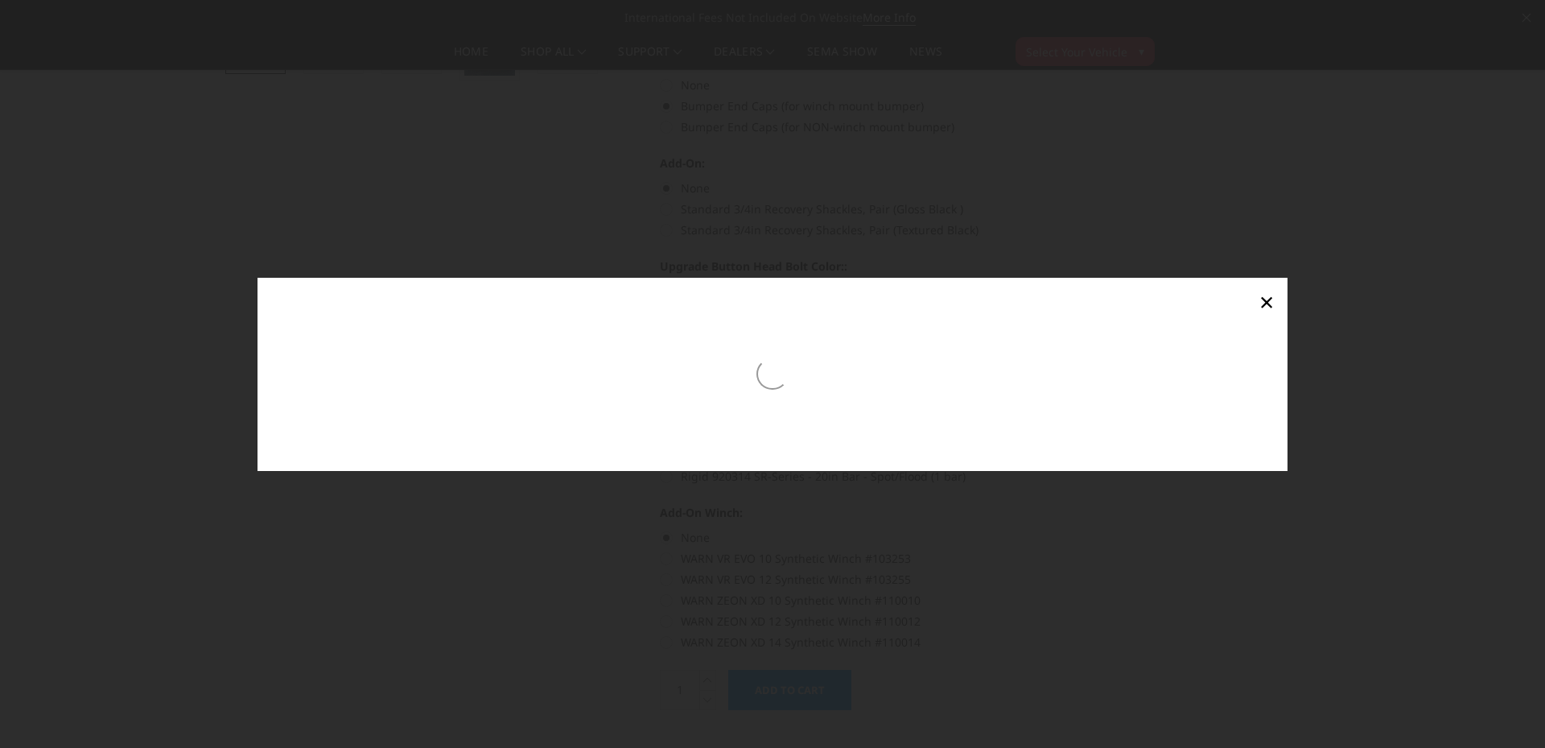
scroll to position [650, 0]
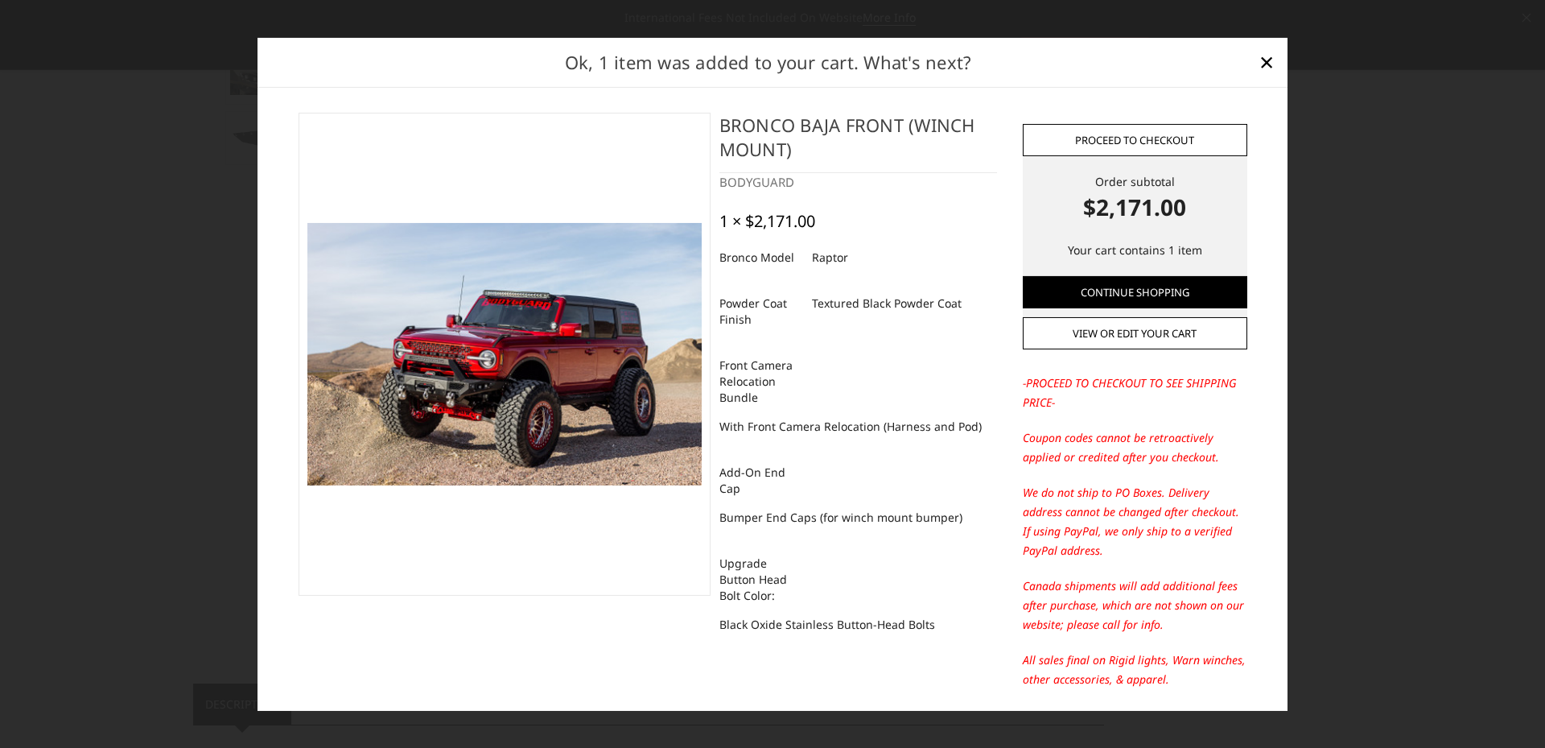
click at [1135, 141] on link "Proceed to checkout" at bounding box center [1135, 140] width 225 height 32
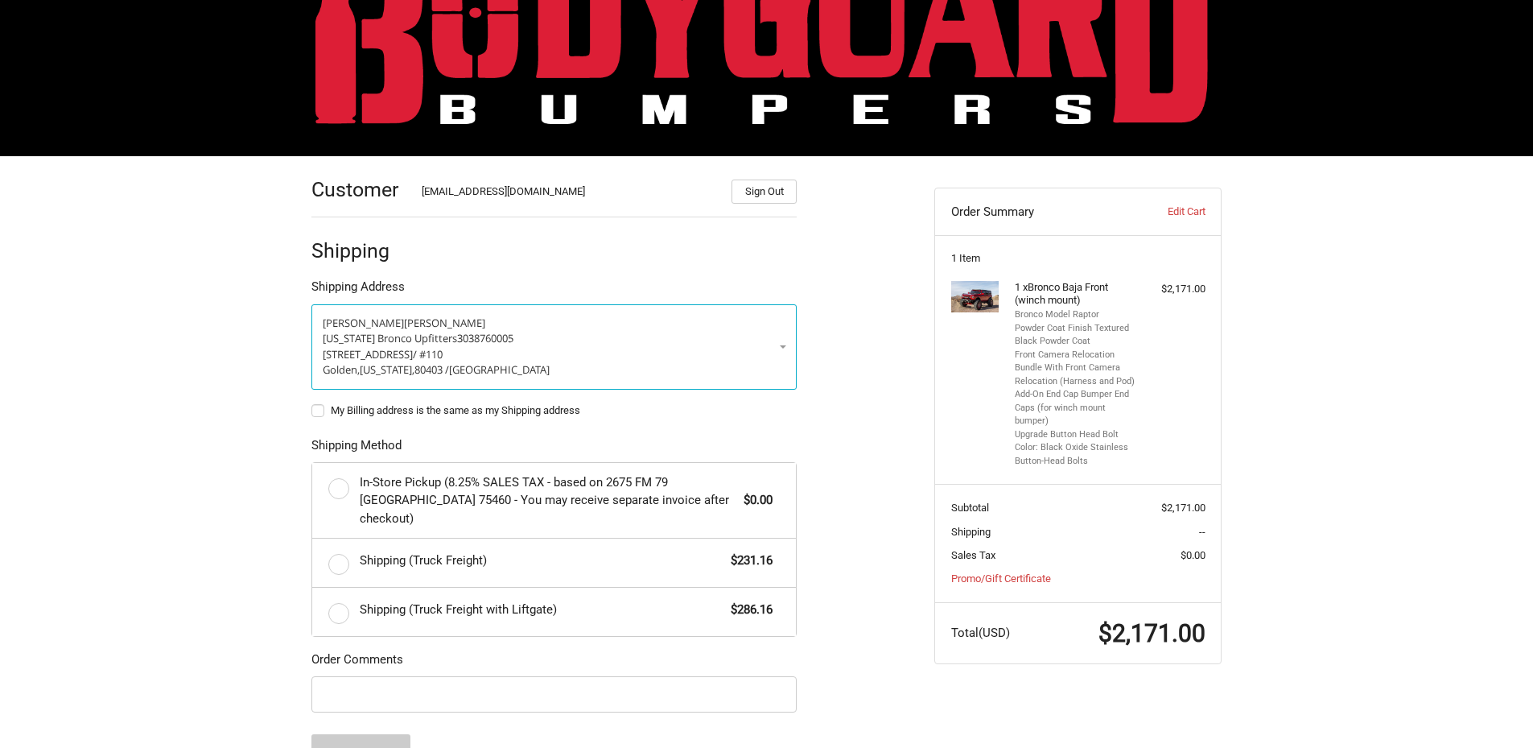
scroll to position [113, 0]
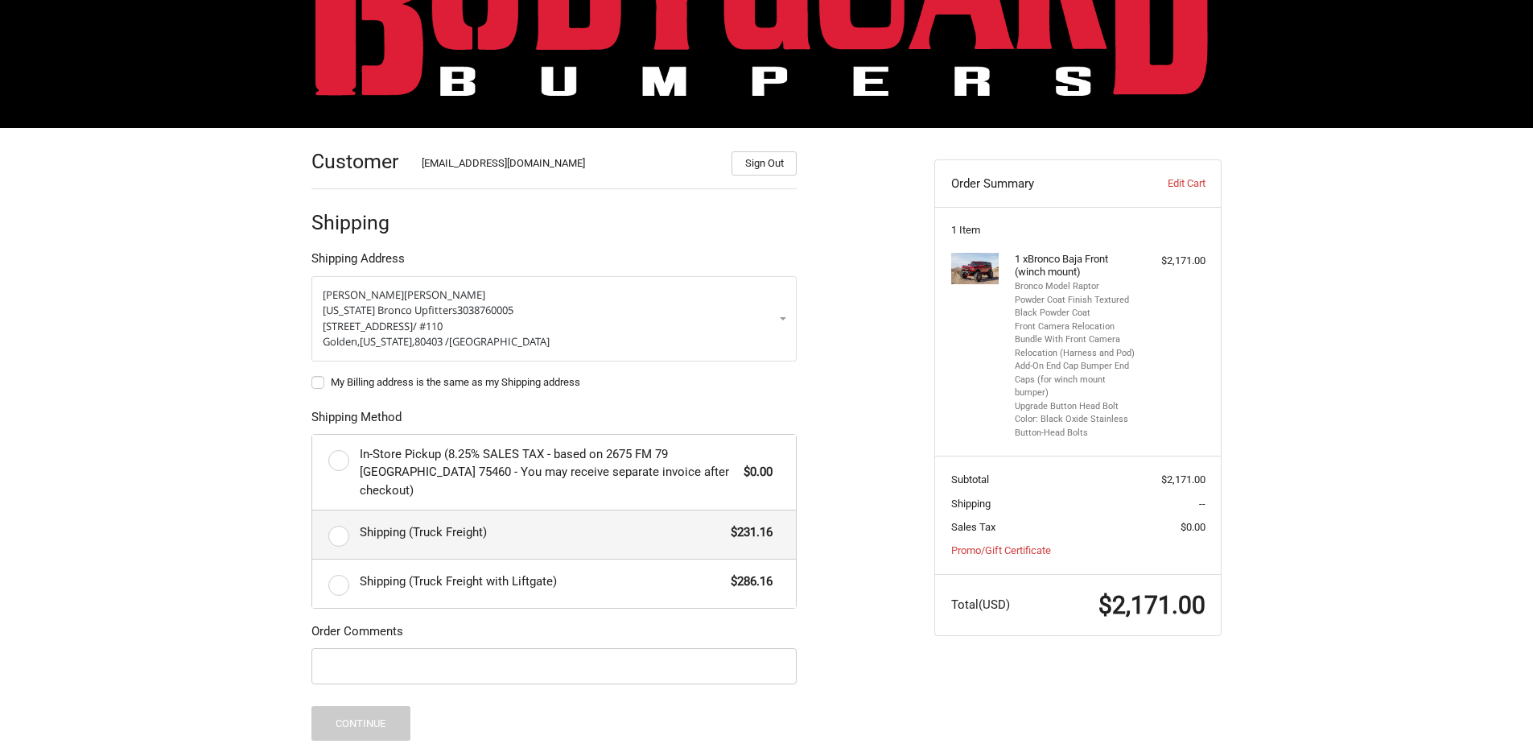
click at [334, 522] on label "Shipping (Truck Freight) $231.16" at bounding box center [554, 534] width 484 height 48
click at [313, 511] on input "Shipping (Truck Freight) $231.16" at bounding box center [312, 510] width 1 height 1
radio input "true"
click at [369, 663] on input "Order Comments" at bounding box center [553, 666] width 485 height 36
type input "PO#2870"
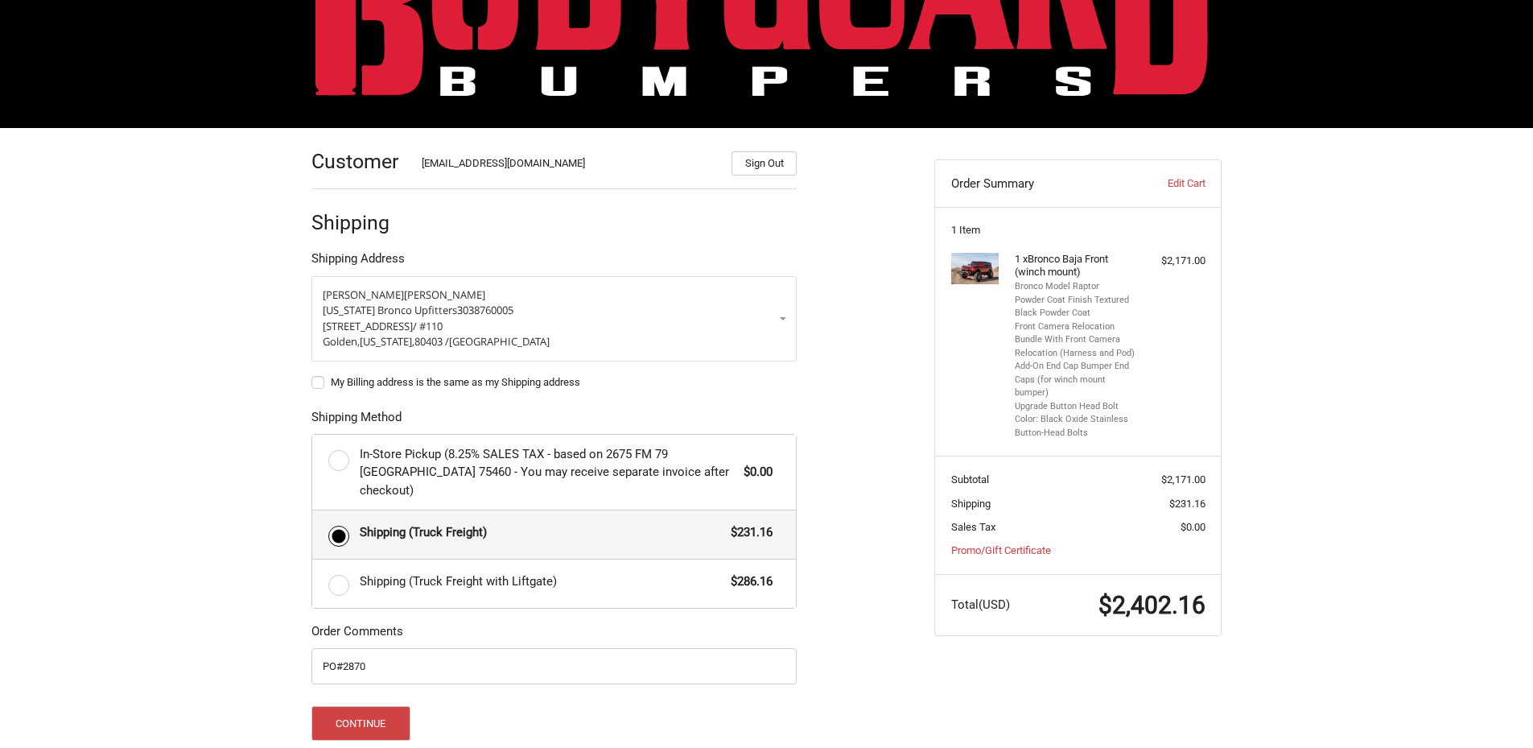
click at [519, 706] on div "Continue" at bounding box center [553, 723] width 485 height 35
click at [318, 383] on label "My Billing address is the same as my Shipping address" at bounding box center [553, 382] width 485 height 13
click at [312, 375] on input "My Billing address is the same as my Shipping address" at bounding box center [311, 374] width 1 height 1
checkbox input "true"
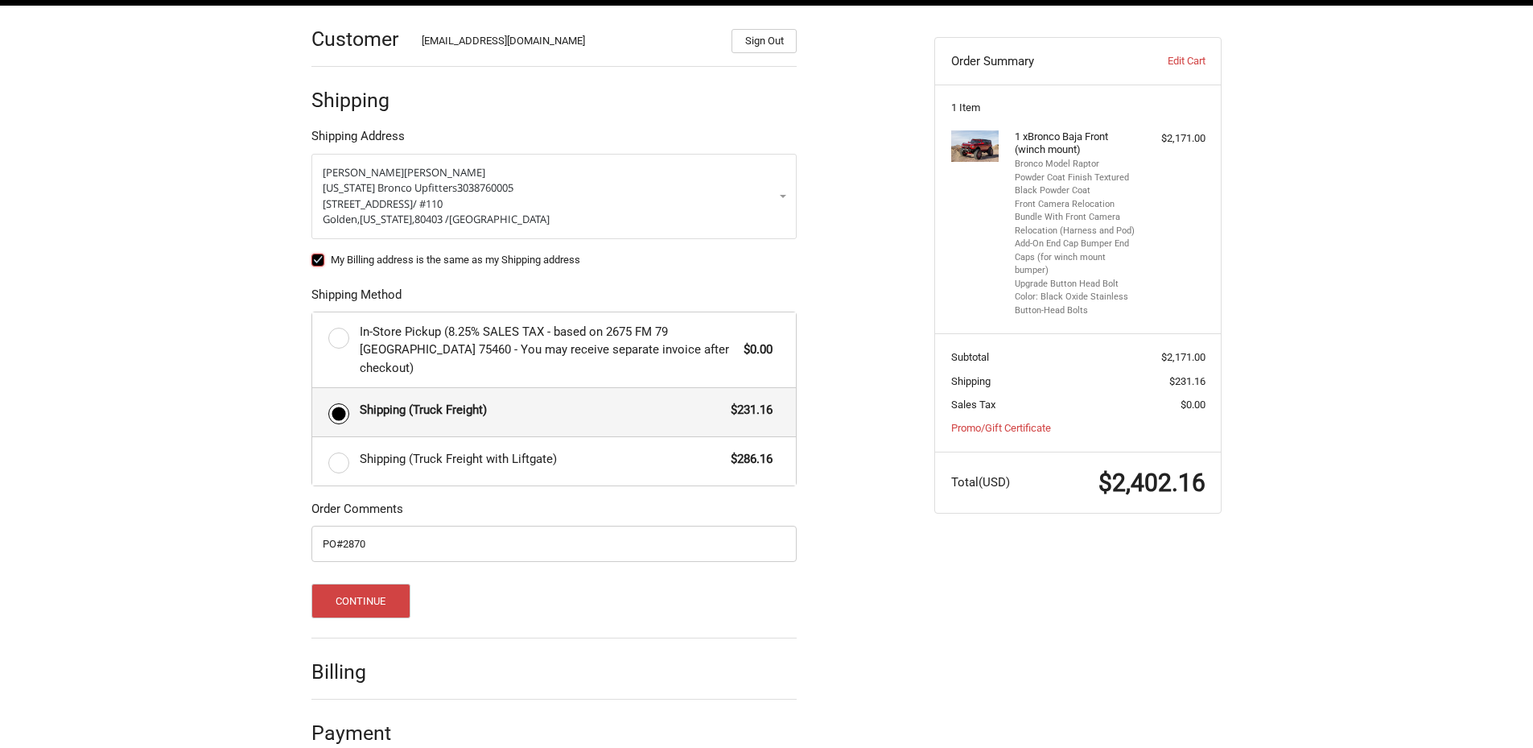
scroll to position [246, 0]
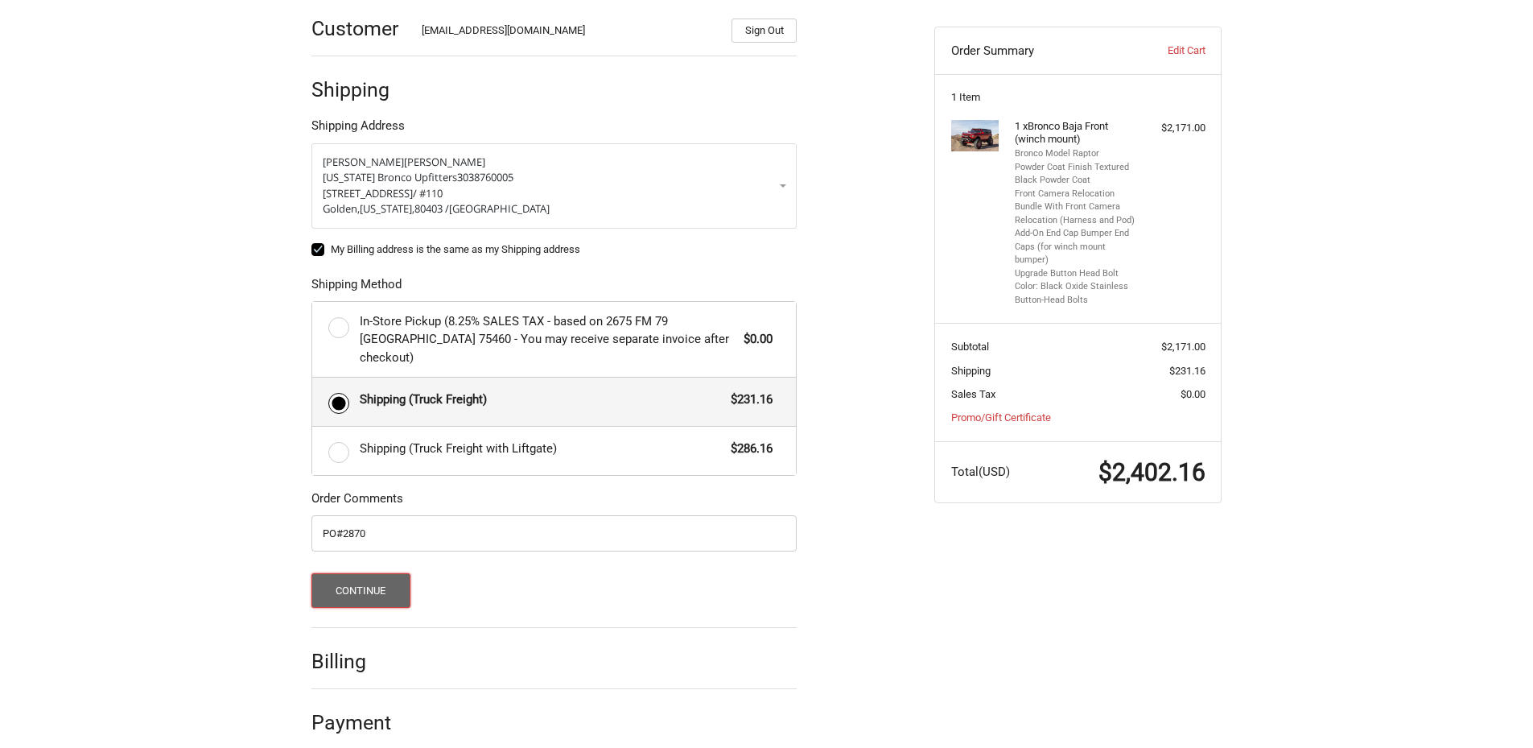
click at [369, 575] on button "Continue" at bounding box center [360, 590] width 99 height 35
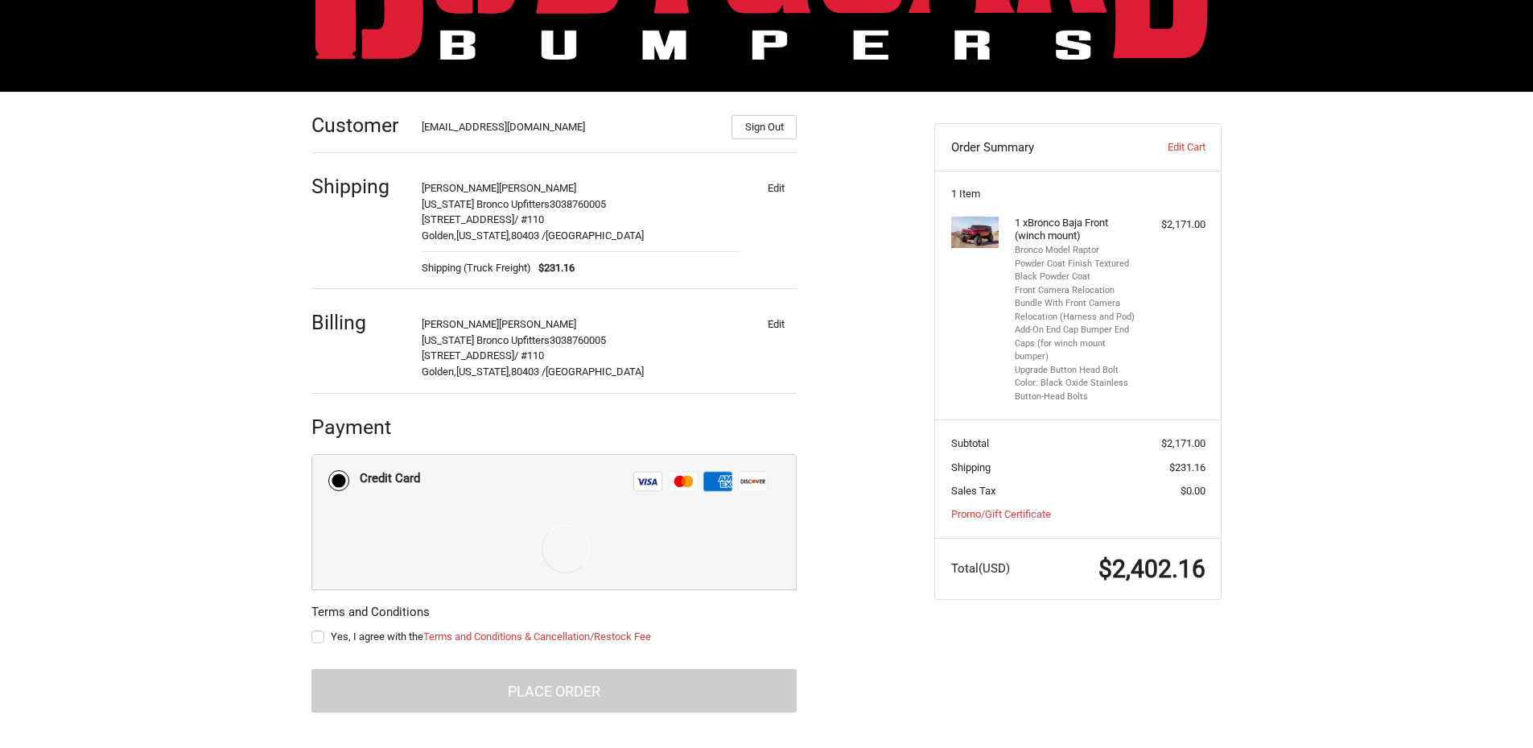
scroll to position [221, 0]
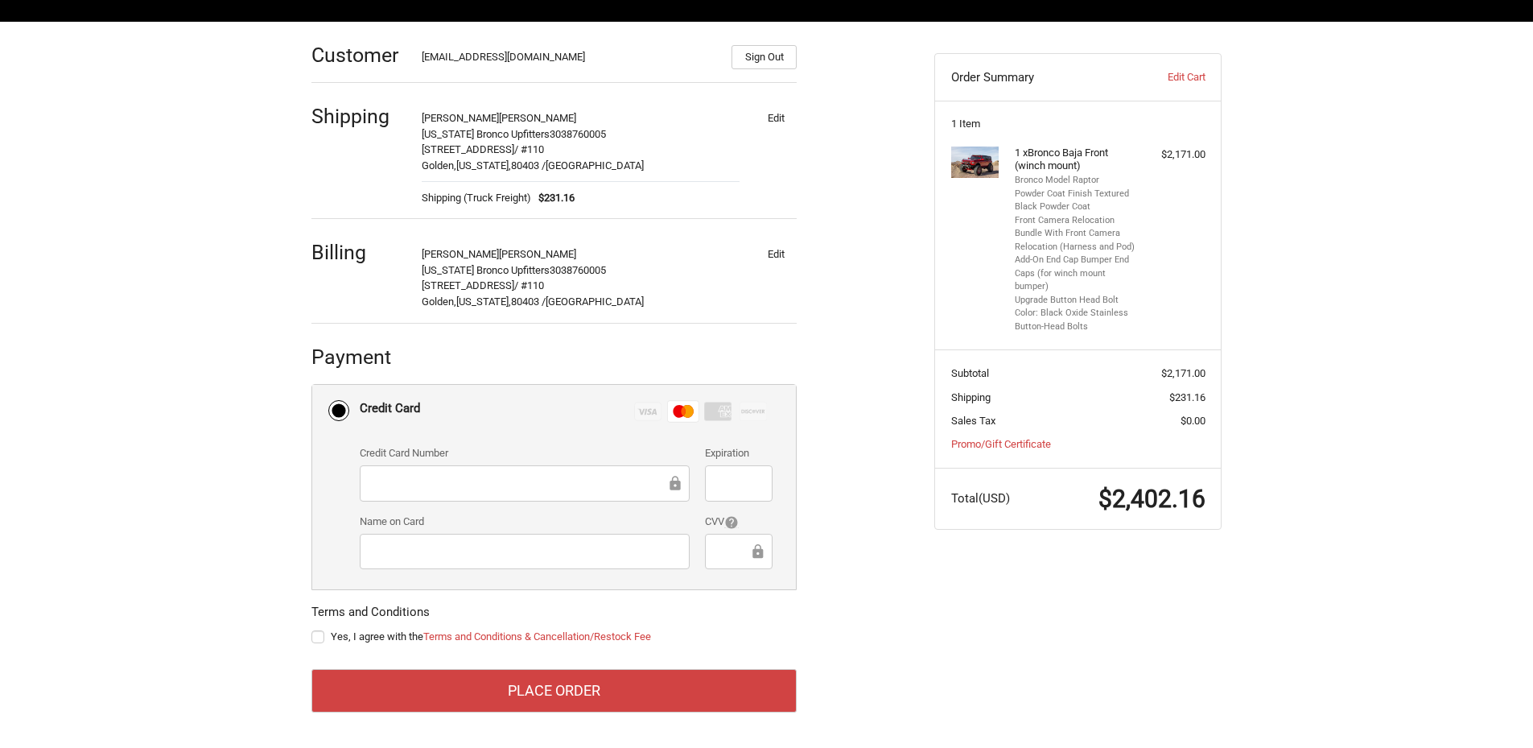
click at [315, 637] on label "Yes, I agree with the Terms and Conditions & Cancellation/Restock Fee" at bounding box center [553, 636] width 485 height 13
click at [312, 629] on input "Yes, I agree with the Terms and Conditions & Cancellation/Restock Fee" at bounding box center [311, 629] width 1 height 1
checkbox input "true"
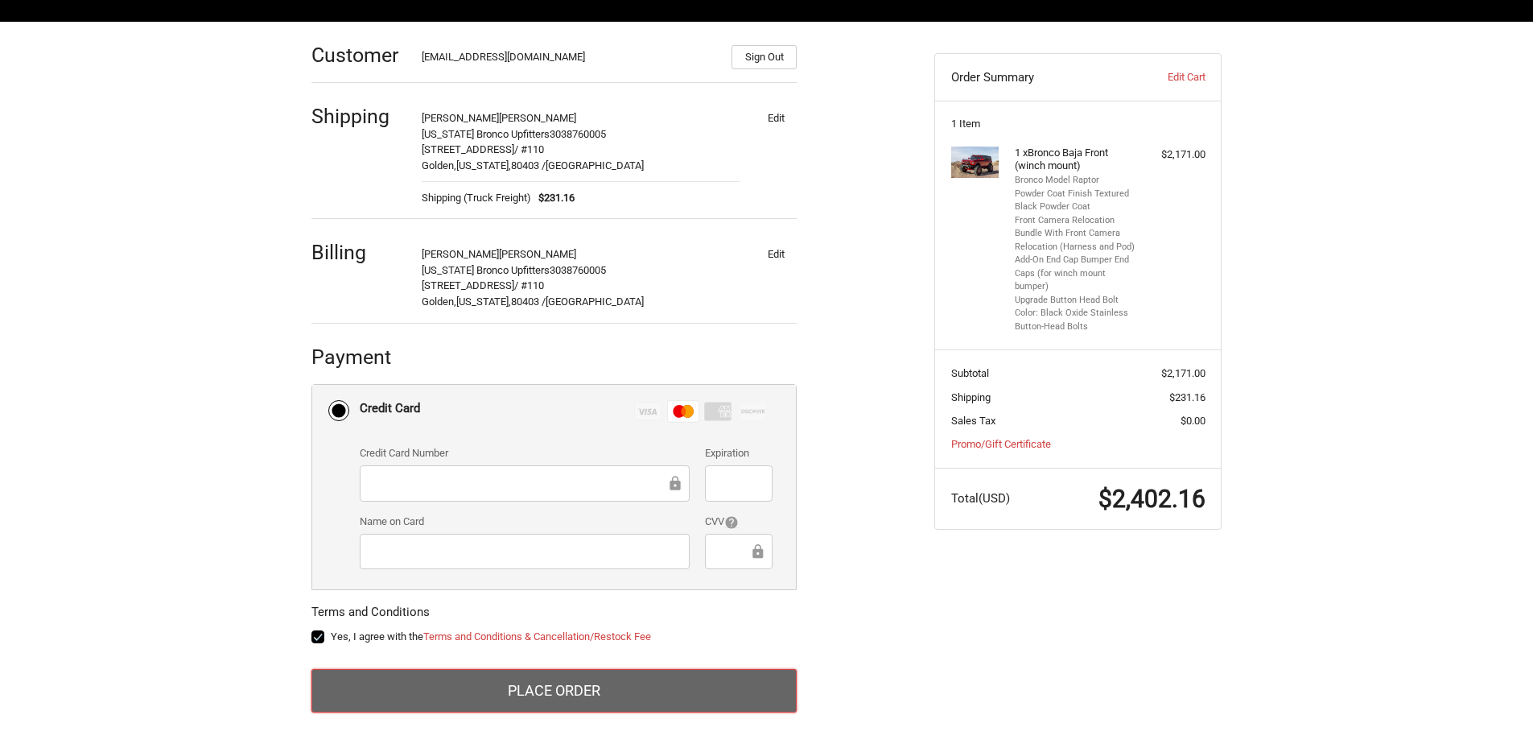
click at [562, 682] on button "Place Order" at bounding box center [553, 690] width 485 height 43
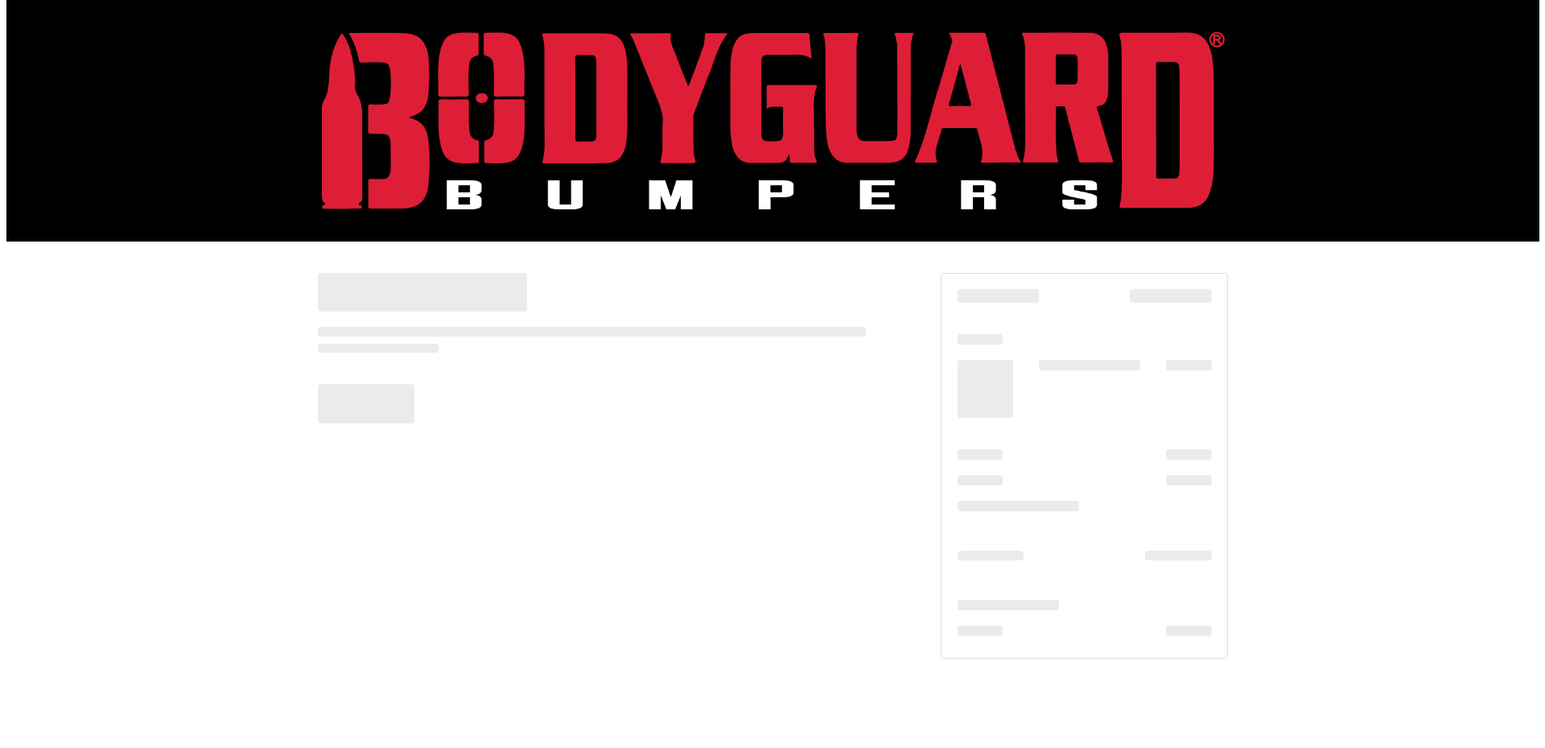
scroll to position [0, 0]
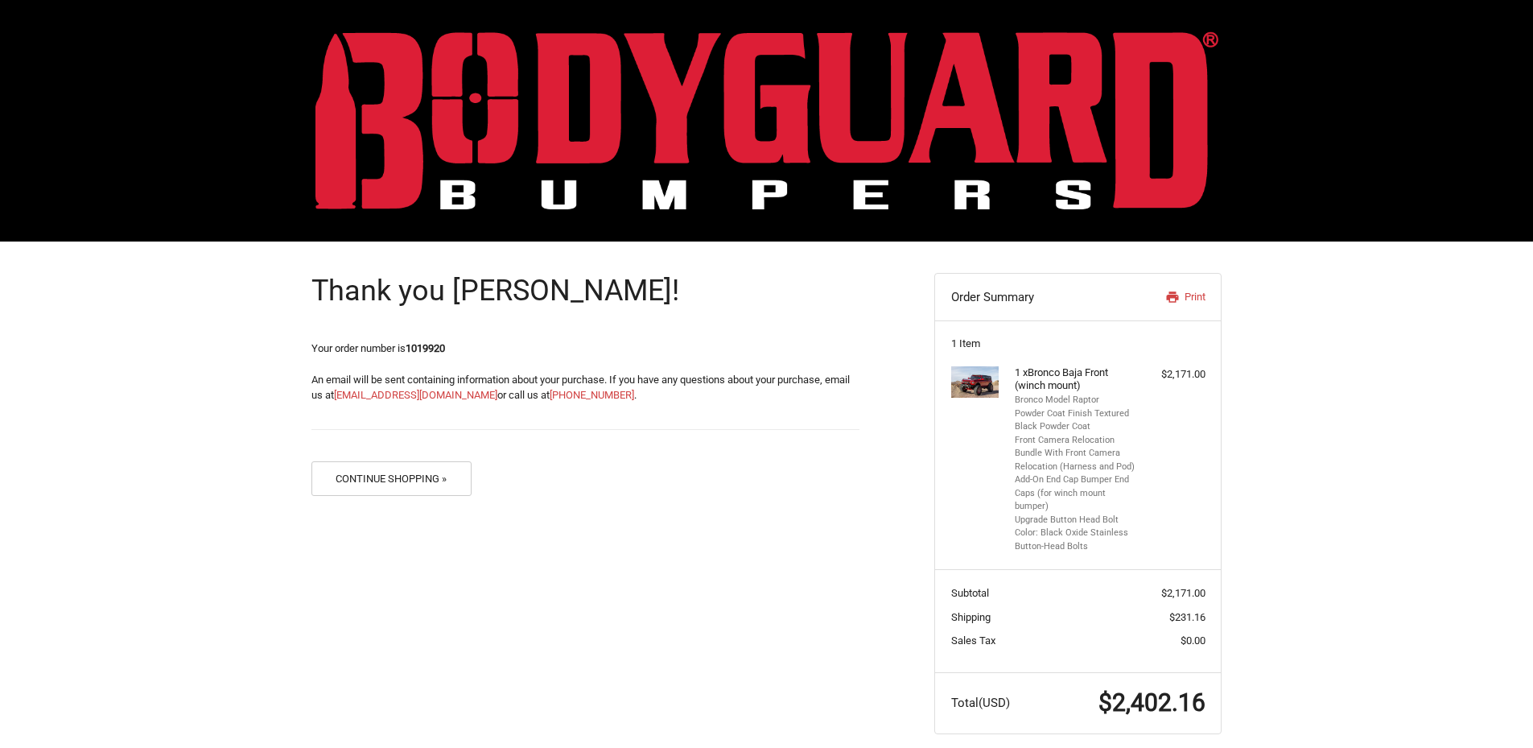
click at [425, 348] on strong "1019920" at bounding box center [425, 348] width 39 height 12
copy strong "1019920"
